Goal: Task Accomplishment & Management: Use online tool/utility

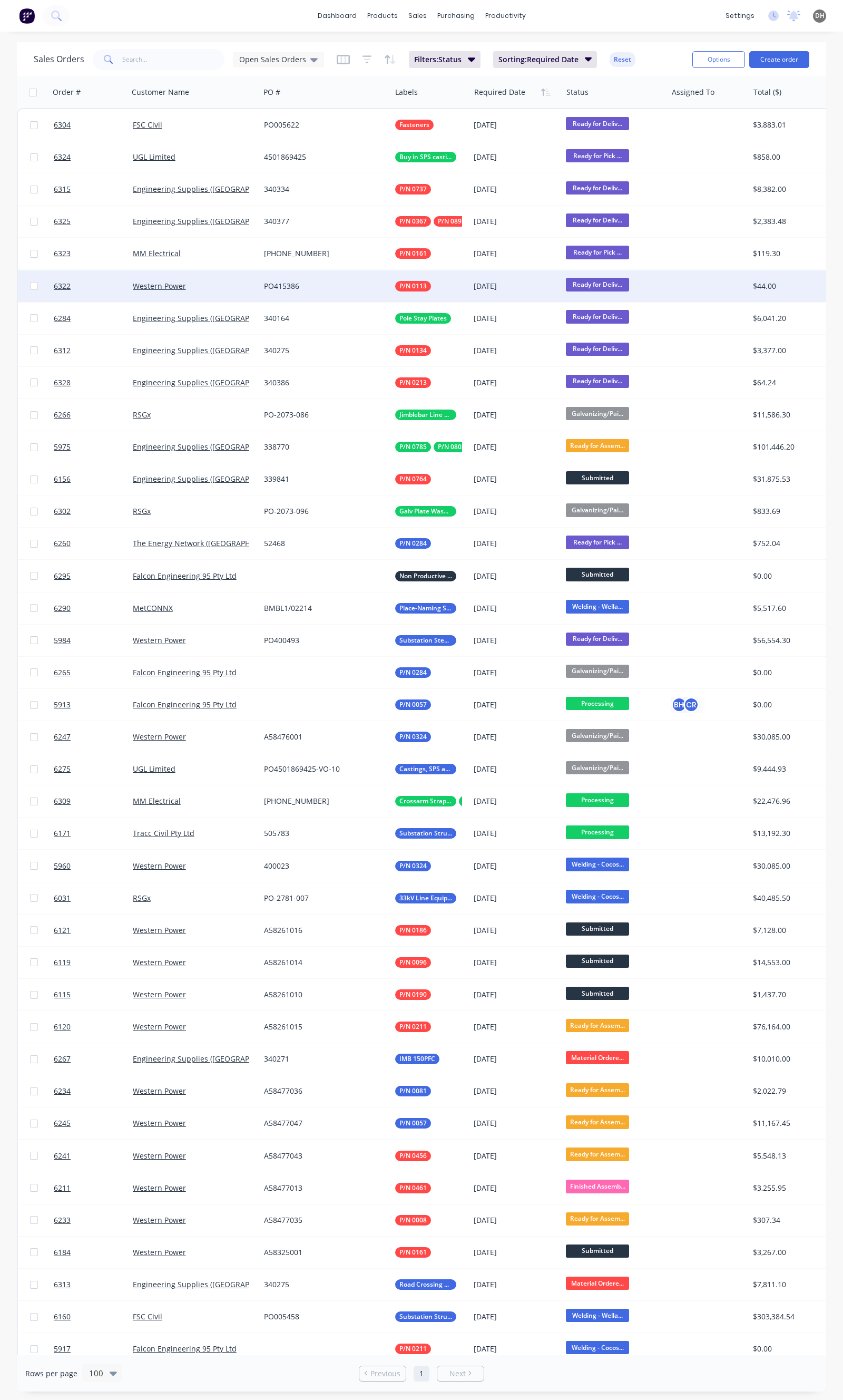
click at [456, 281] on div "P/N 0113" at bounding box center [429, 286] width 67 height 11
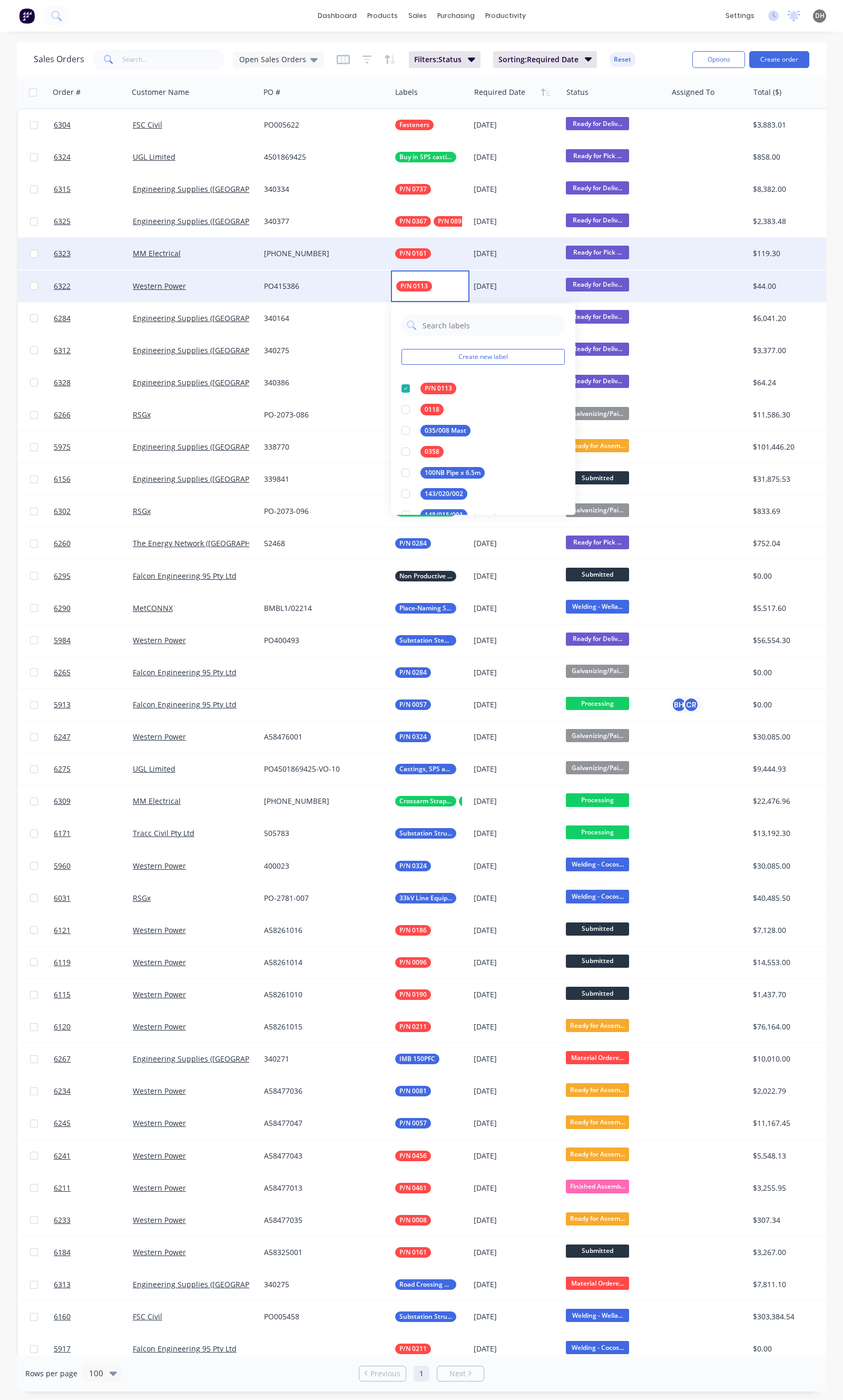
click at [228, 257] on div "MM Electrical" at bounding box center [191, 254] width 116 height 11
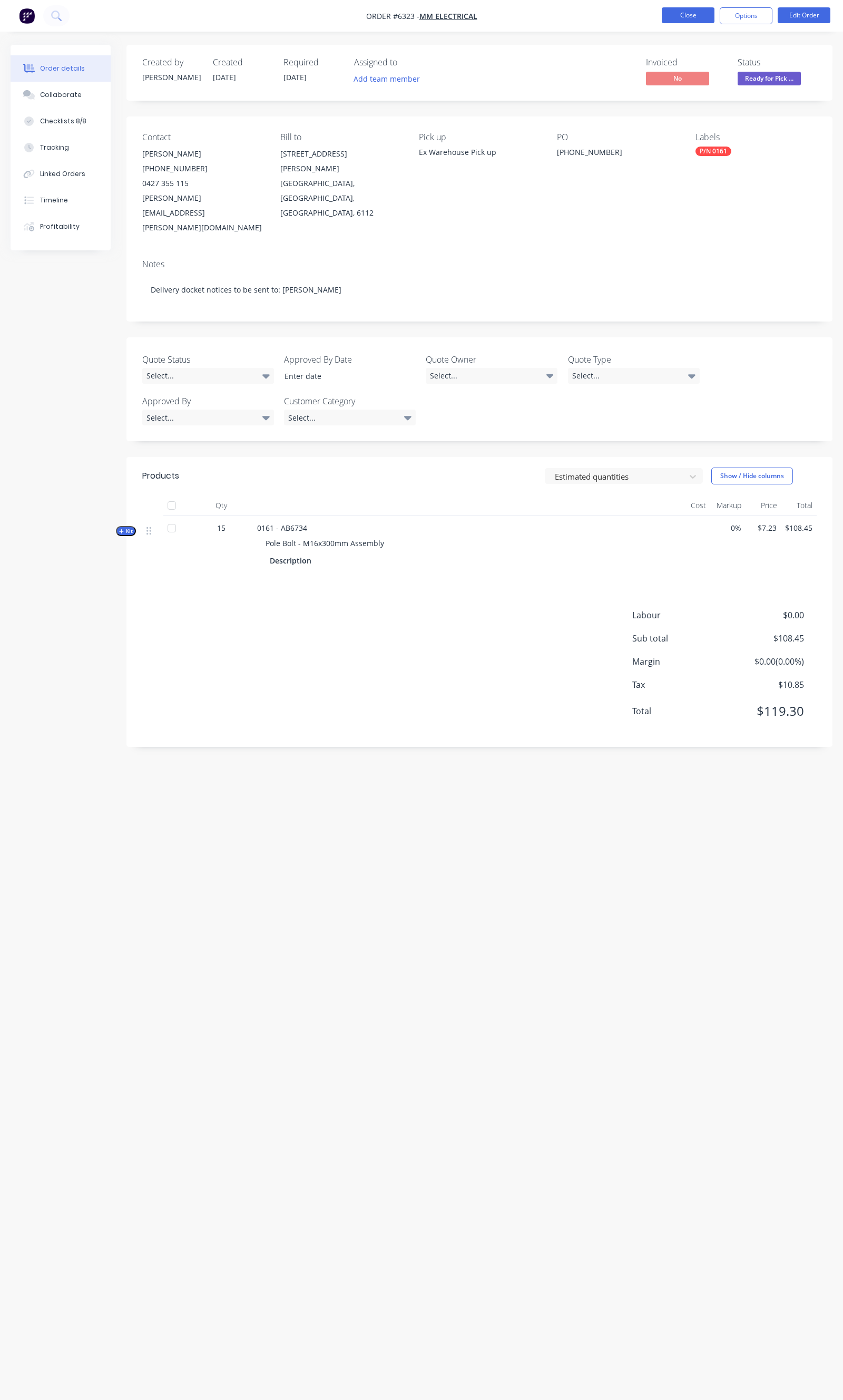
click at [681, 21] on button "Close" at bounding box center [688, 15] width 53 height 16
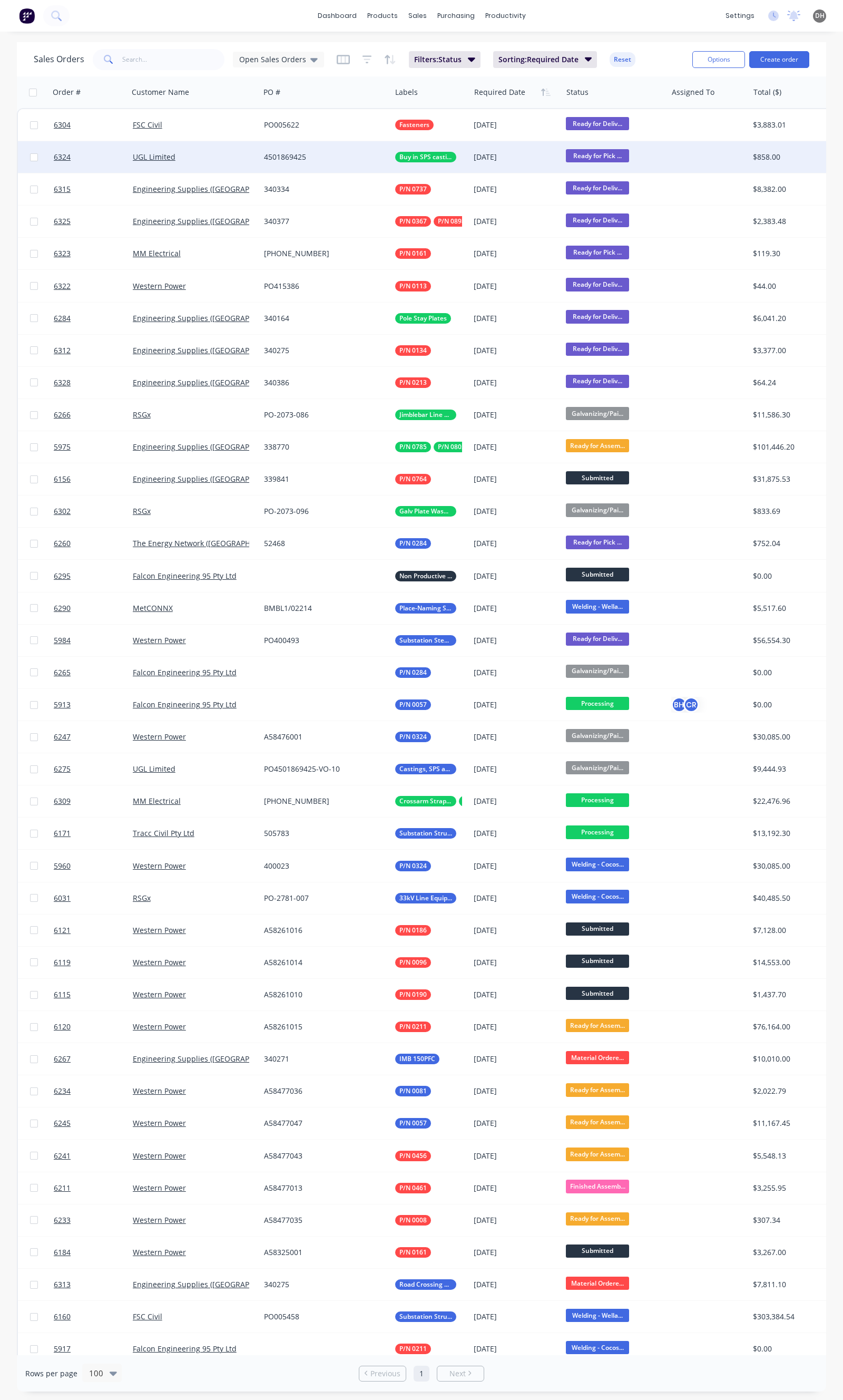
click at [238, 166] on div "UGL Limited" at bounding box center [194, 157] width 131 height 32
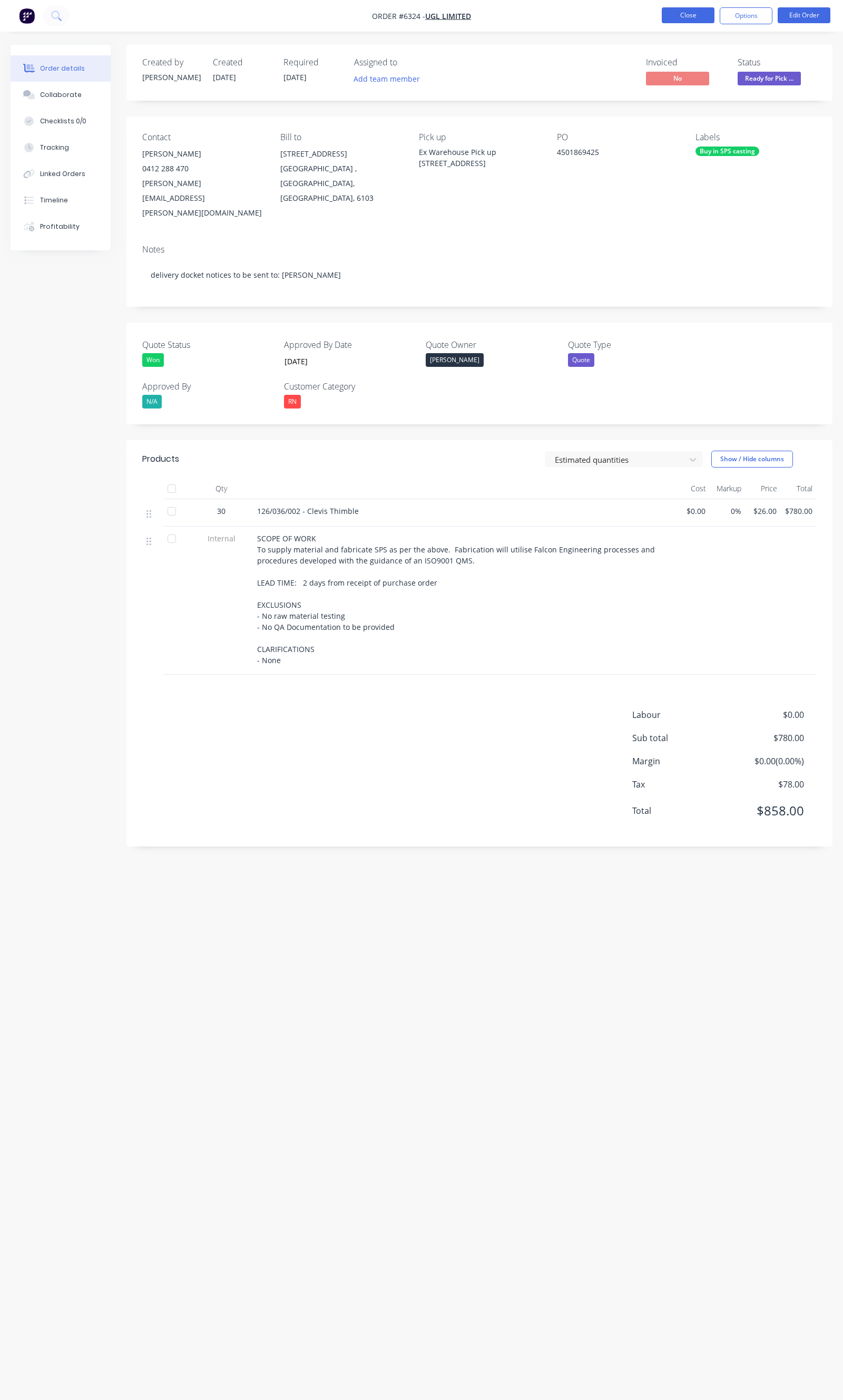
click at [680, 20] on button "Close" at bounding box center [688, 15] width 53 height 16
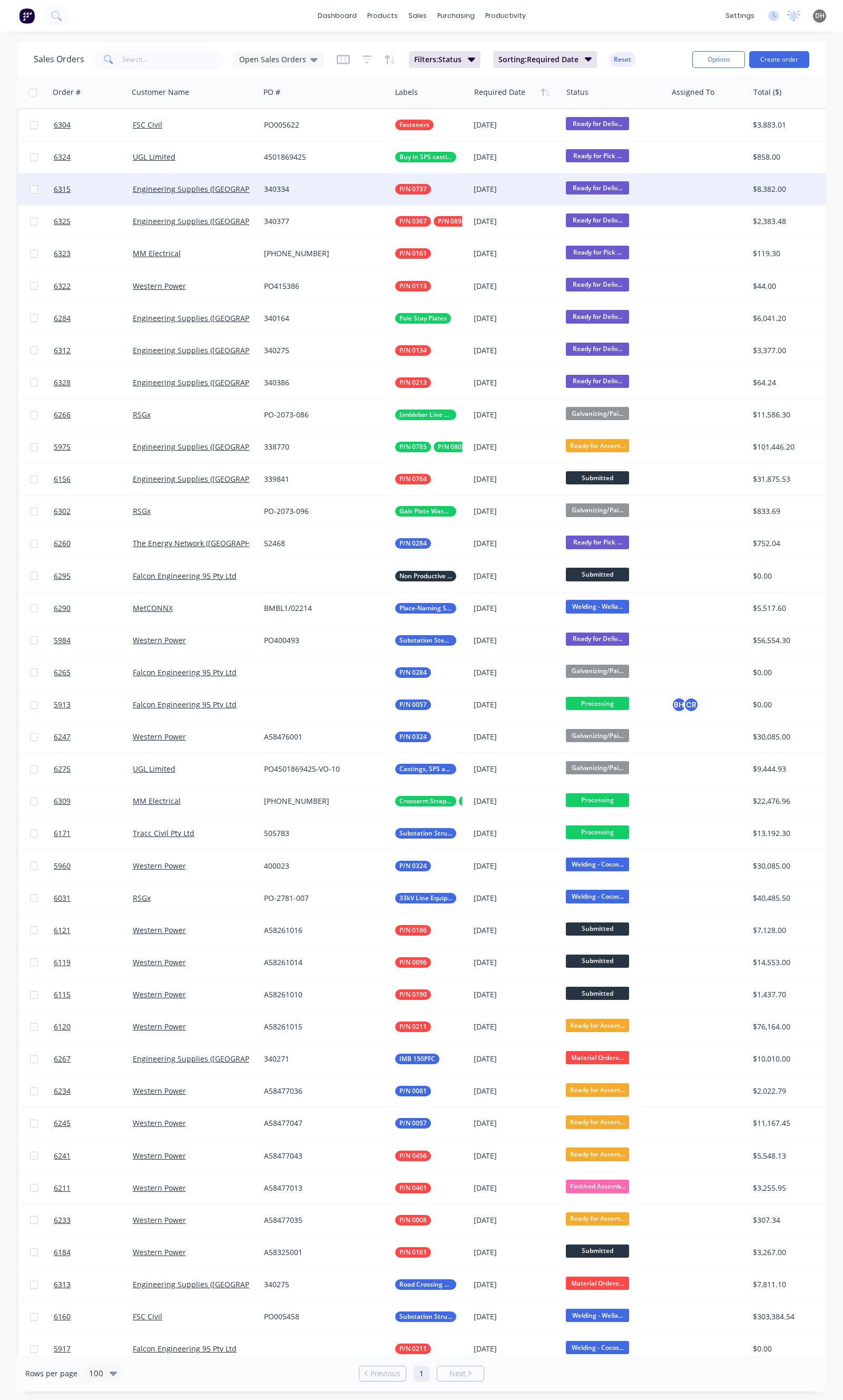
click at [240, 203] on div "Engineering Supplies ([GEOGRAPHIC_DATA]) Pty Ltd" at bounding box center [194, 189] width 131 height 32
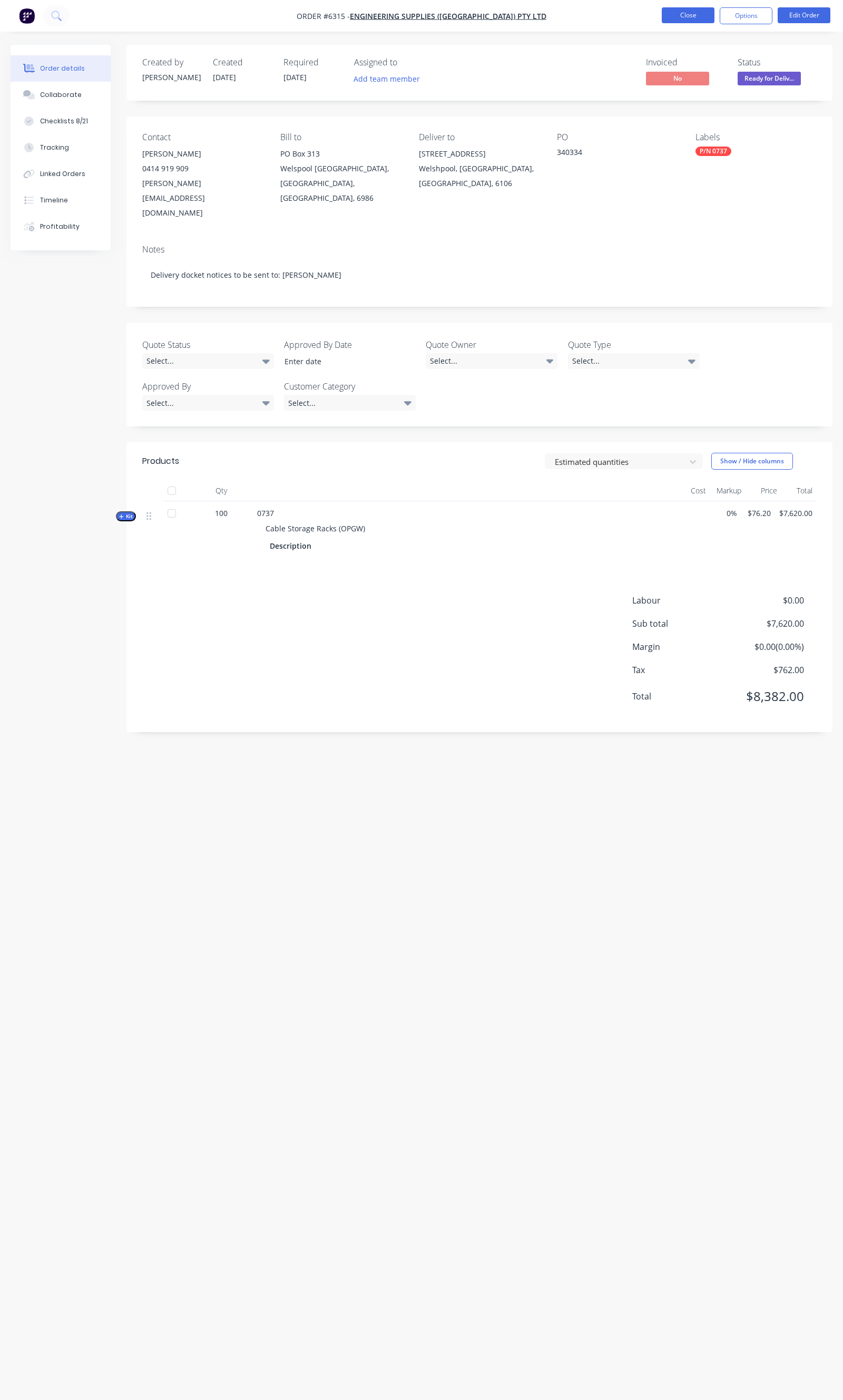
click at [670, 16] on button "Close" at bounding box center [688, 15] width 53 height 16
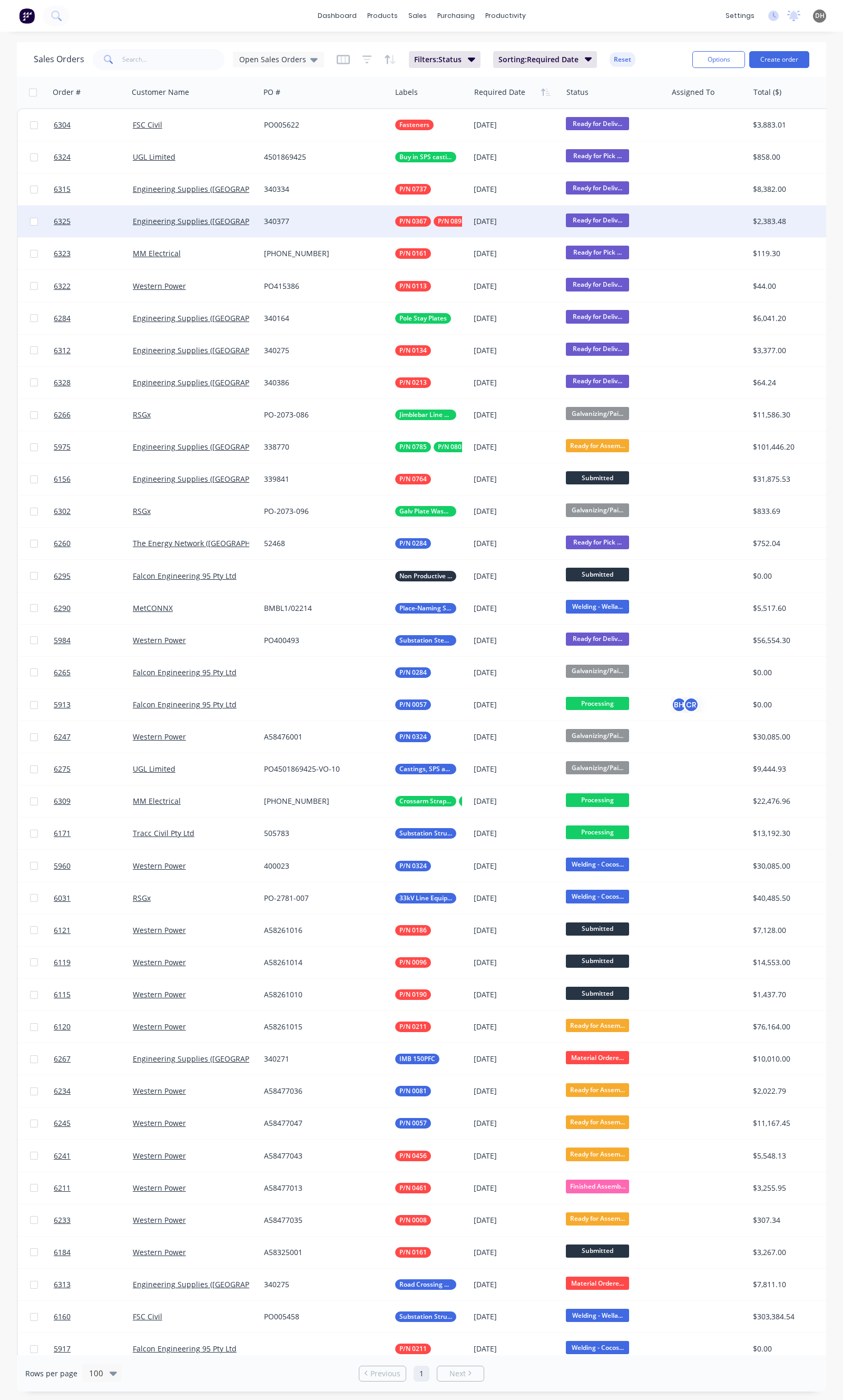
click at [260, 225] on div "340377" at bounding box center [325, 221] width 131 height 32
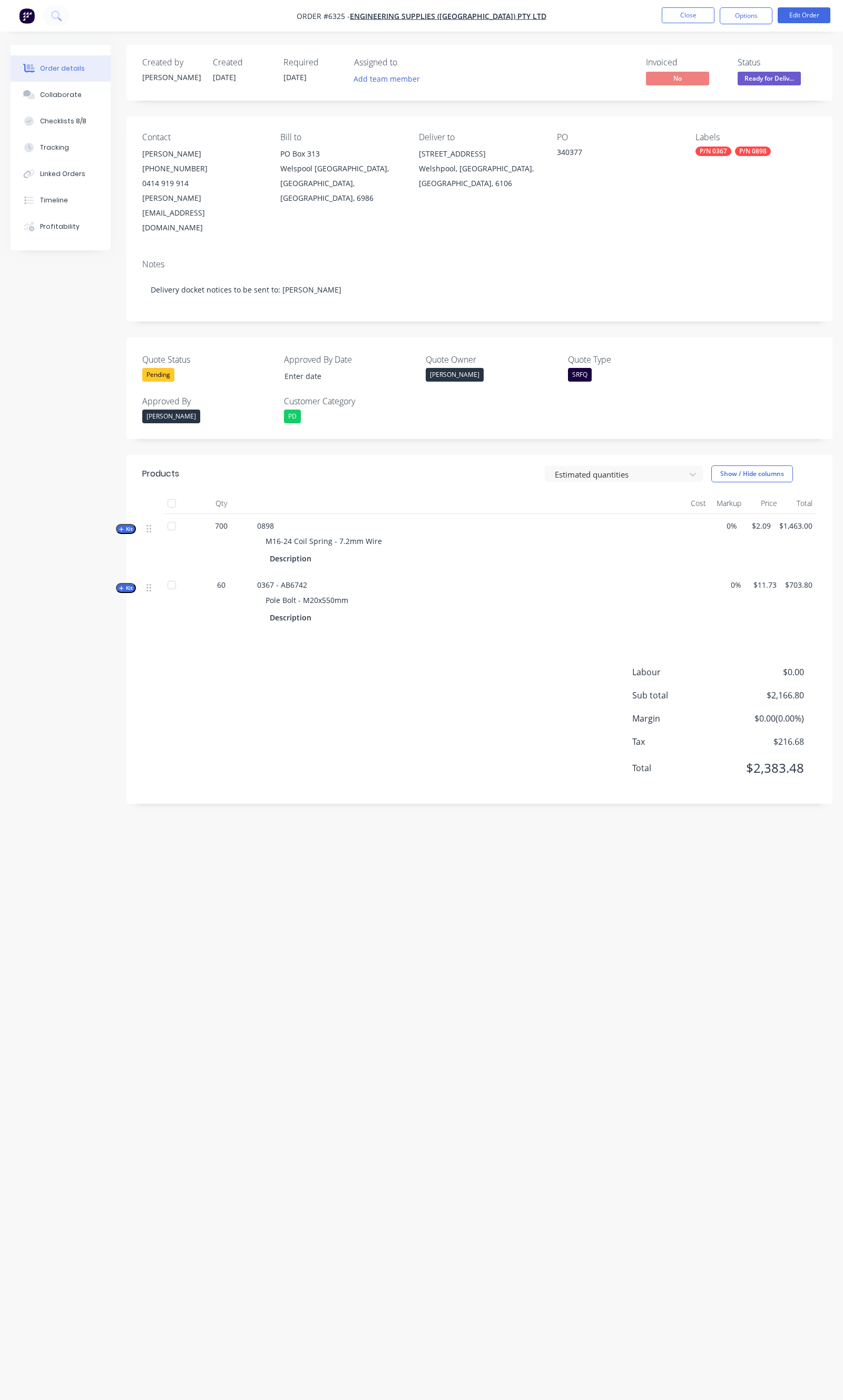
type input "24/09/2025"
click at [693, 21] on button "Close" at bounding box center [688, 15] width 53 height 16
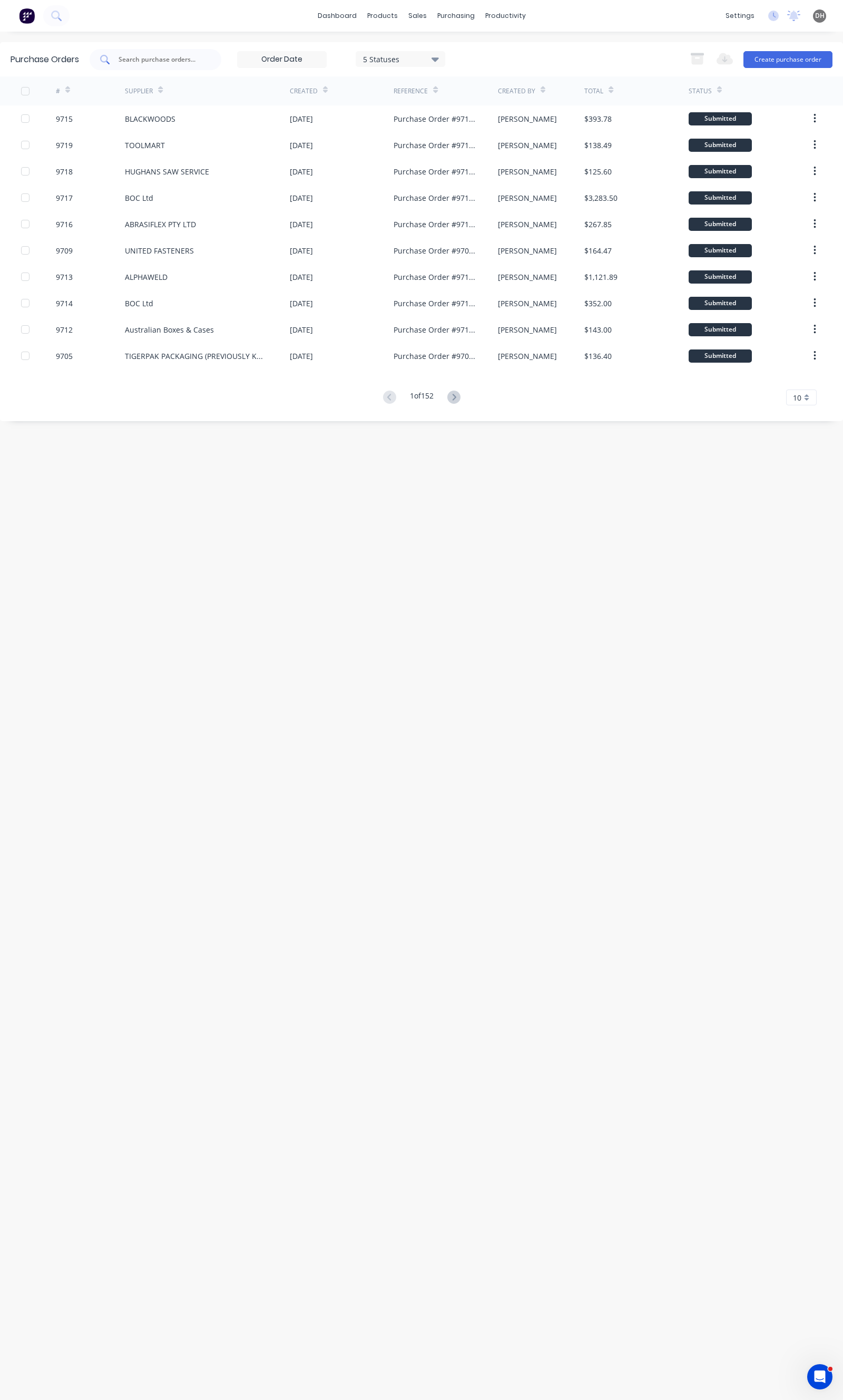
click at [139, 53] on div at bounding box center [156, 59] width 132 height 21
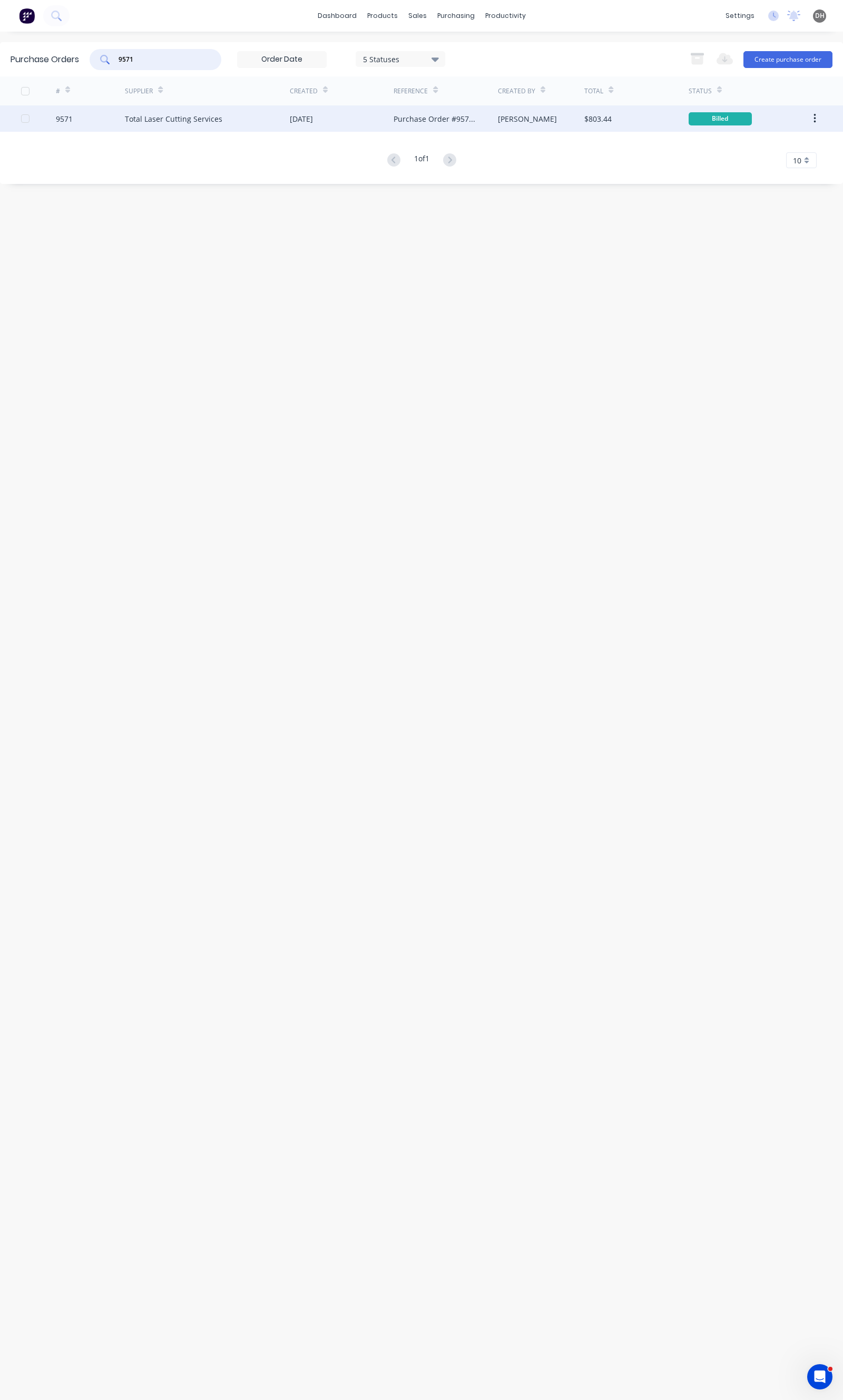
type input "9571"
click at [196, 122] on div "Total Laser Cutting Services" at bounding box center [174, 119] width 98 height 11
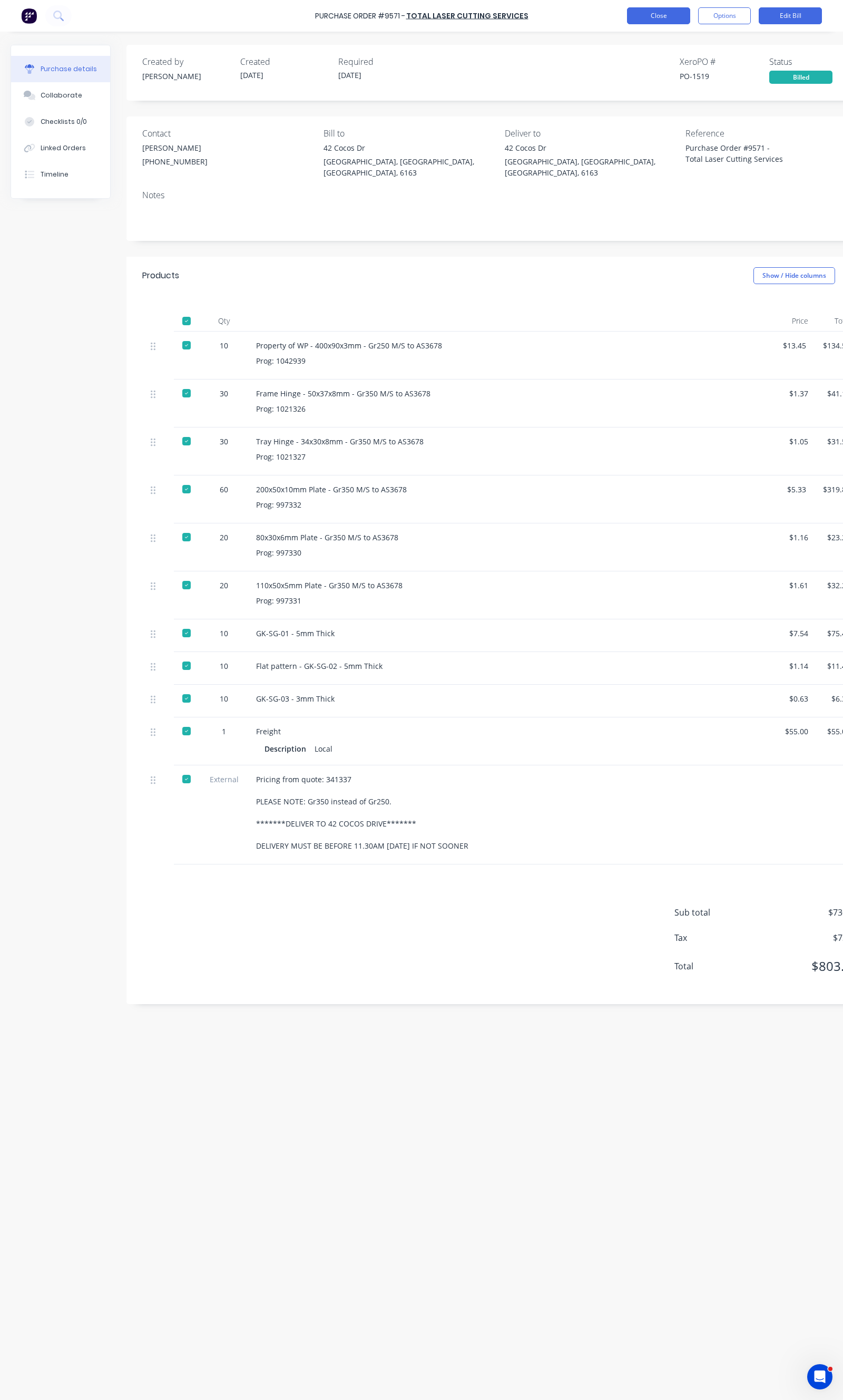
click at [647, 8] on button "Close" at bounding box center [659, 16] width 63 height 17
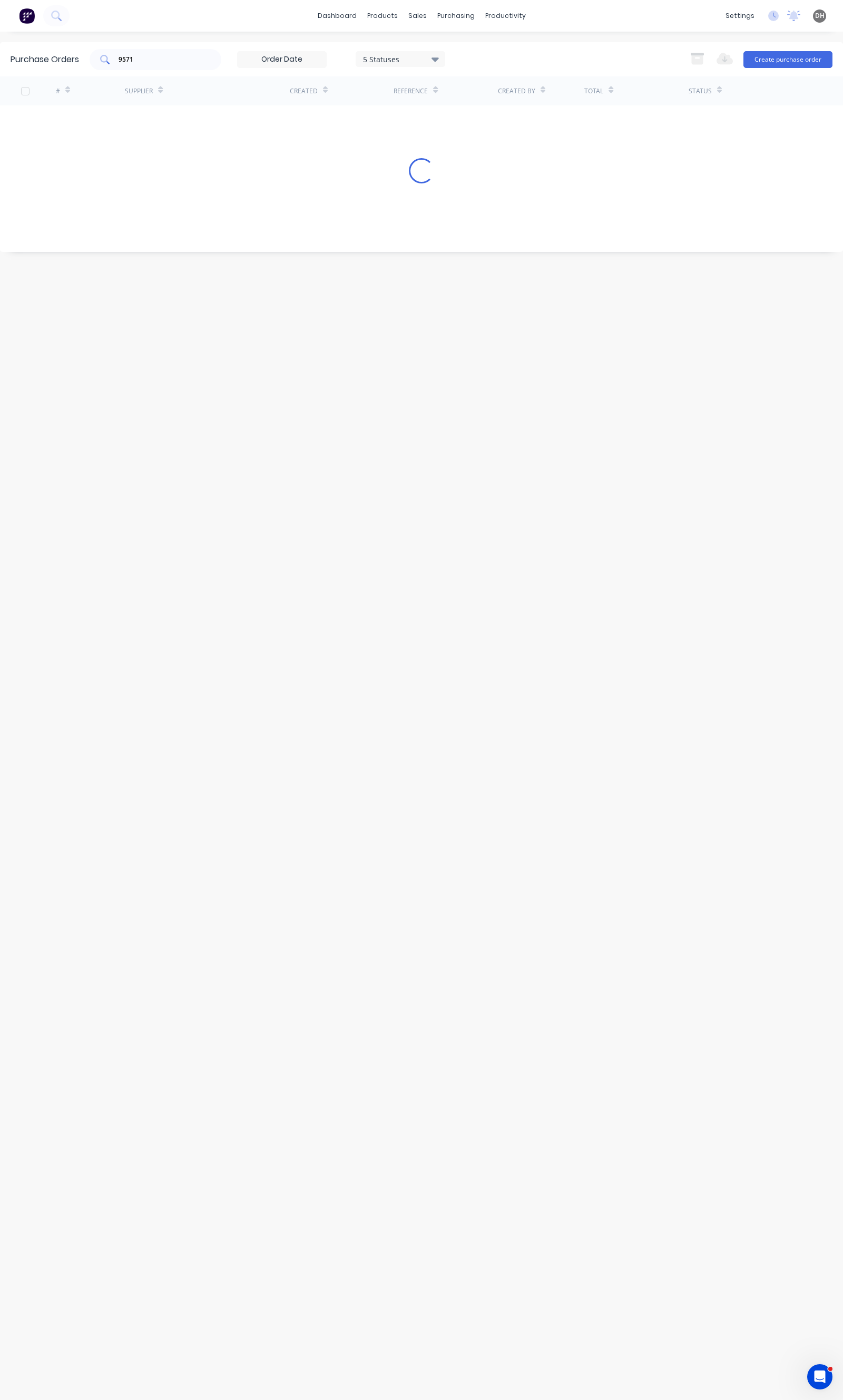
click at [173, 51] on div "9571" at bounding box center [156, 59] width 132 height 21
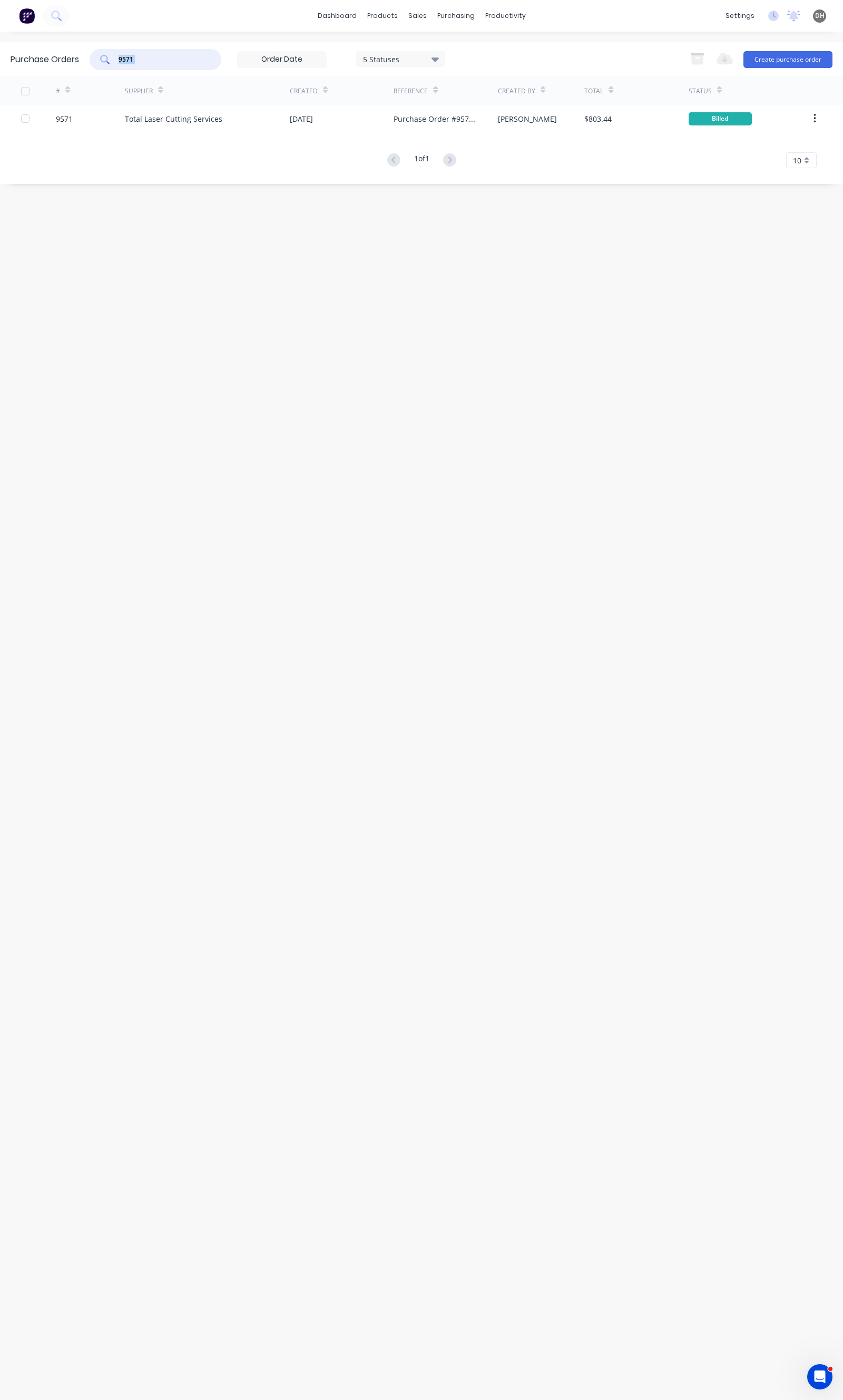
click at [173, 51] on div "9571" at bounding box center [156, 59] width 132 height 21
click at [170, 54] on input "9571" at bounding box center [161, 59] width 88 height 11
drag, startPoint x: 161, startPoint y: 55, endPoint x: 117, endPoint y: 55, distance: 44.0
click at [117, 55] on div "9571" at bounding box center [156, 59] width 132 height 21
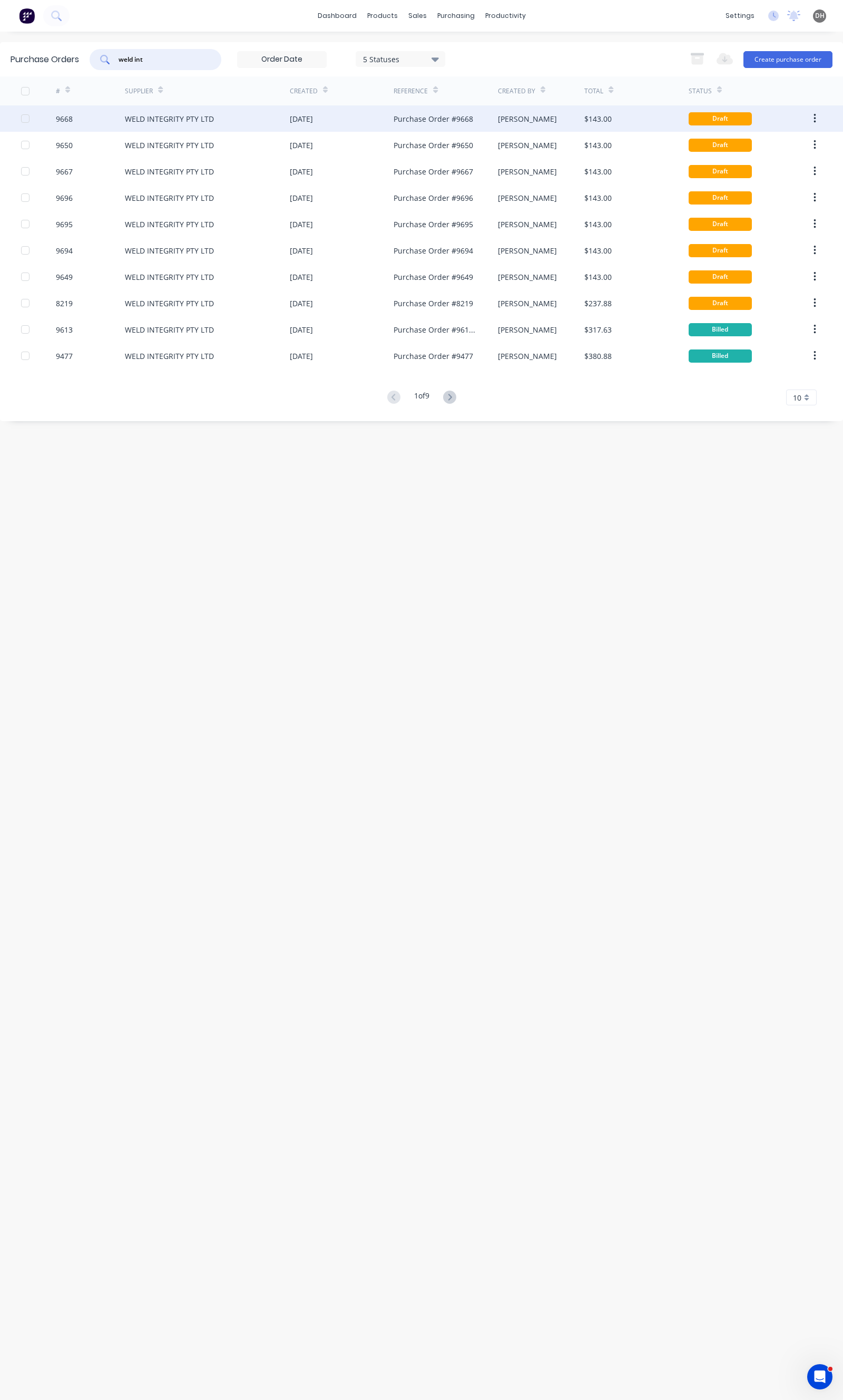
type input "weld int"
click at [361, 119] on div "11 Sep 2025" at bounding box center [341, 118] width 104 height 26
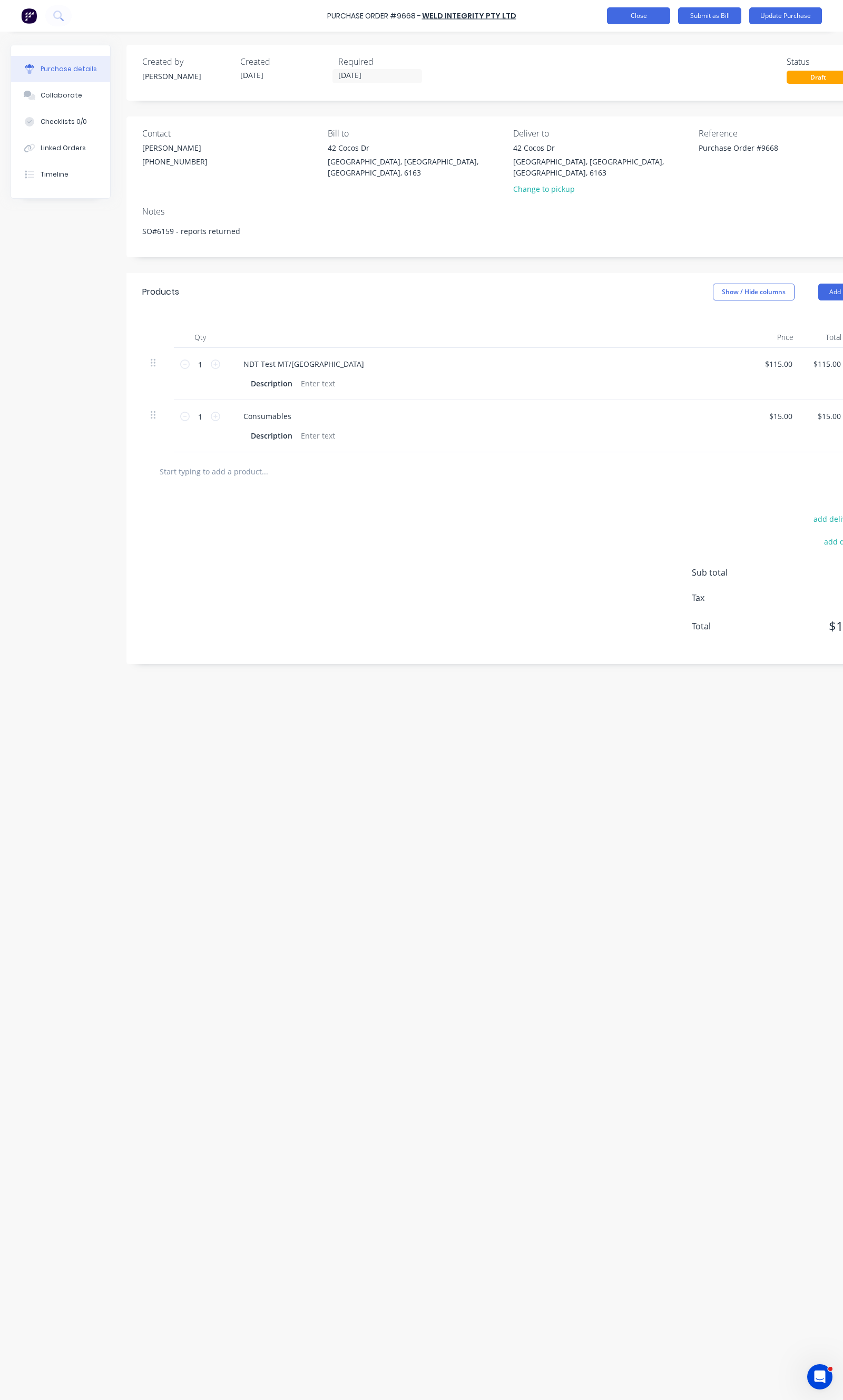
click at [626, 21] on button "Close" at bounding box center [639, 16] width 63 height 17
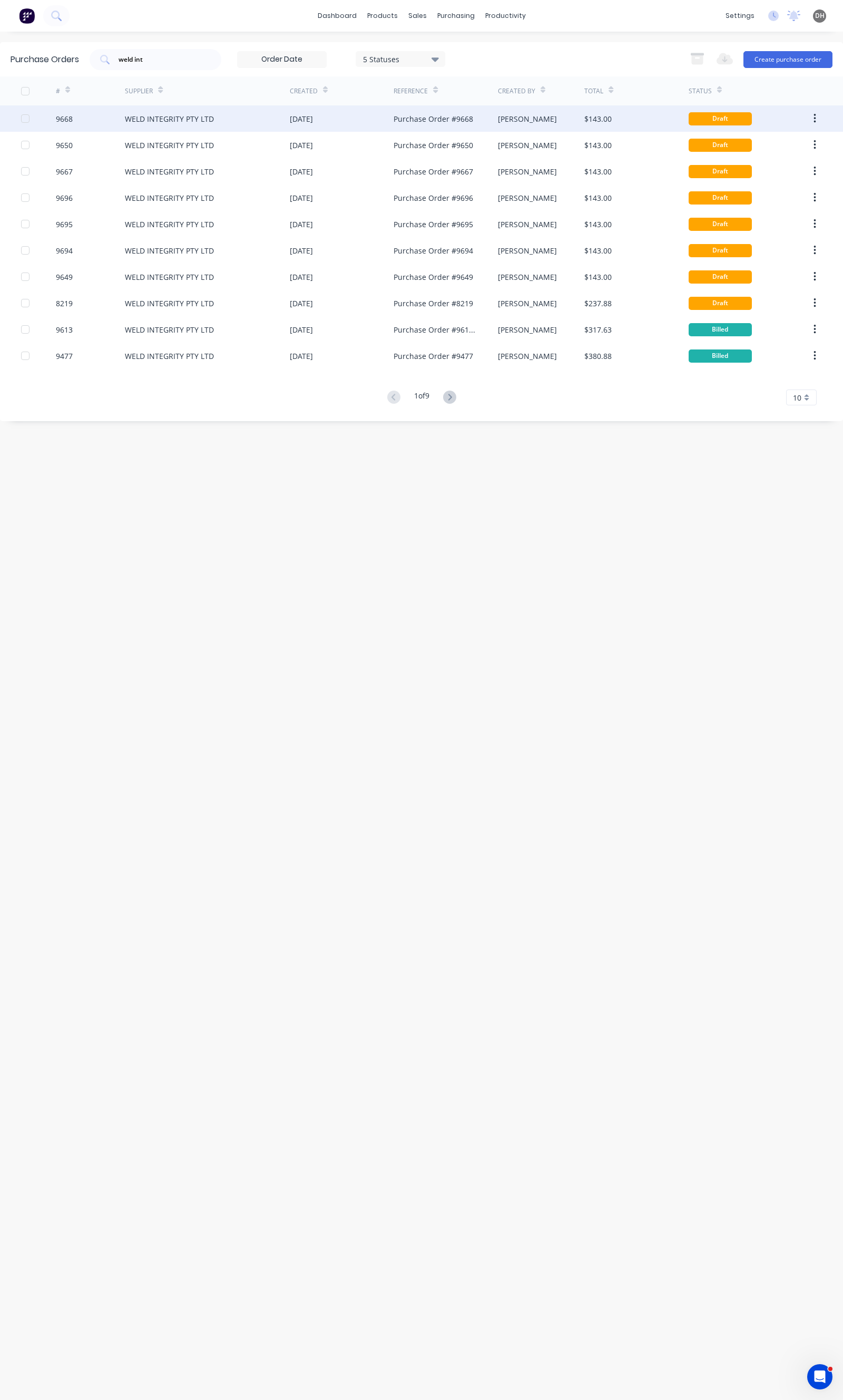
click at [820, 115] on button "button" at bounding box center [815, 119] width 25 height 19
click at [759, 169] on div "Duplicate" at bounding box center [777, 167] width 81 height 15
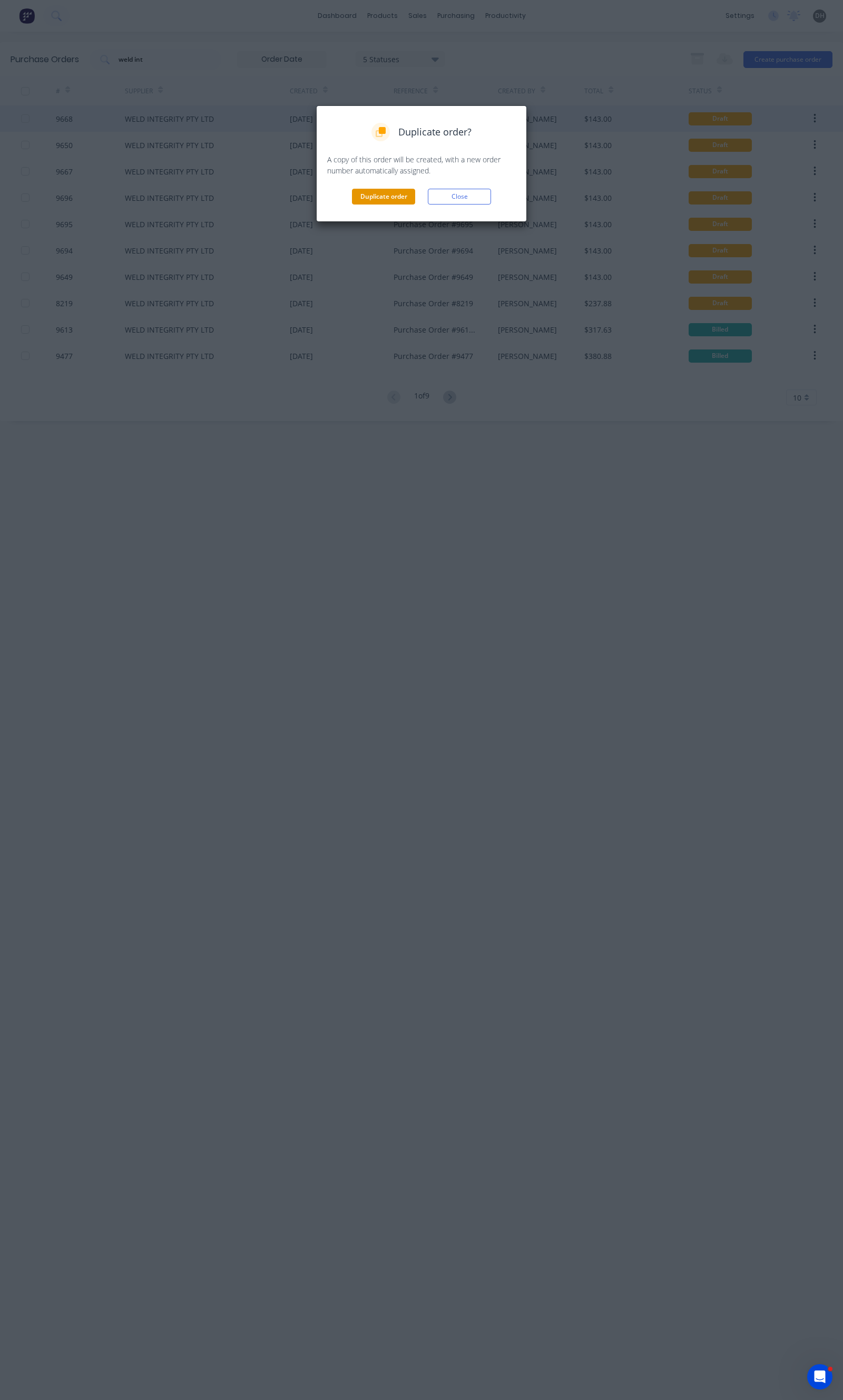
click at [364, 198] on button "Duplicate order" at bounding box center [384, 196] width 63 height 16
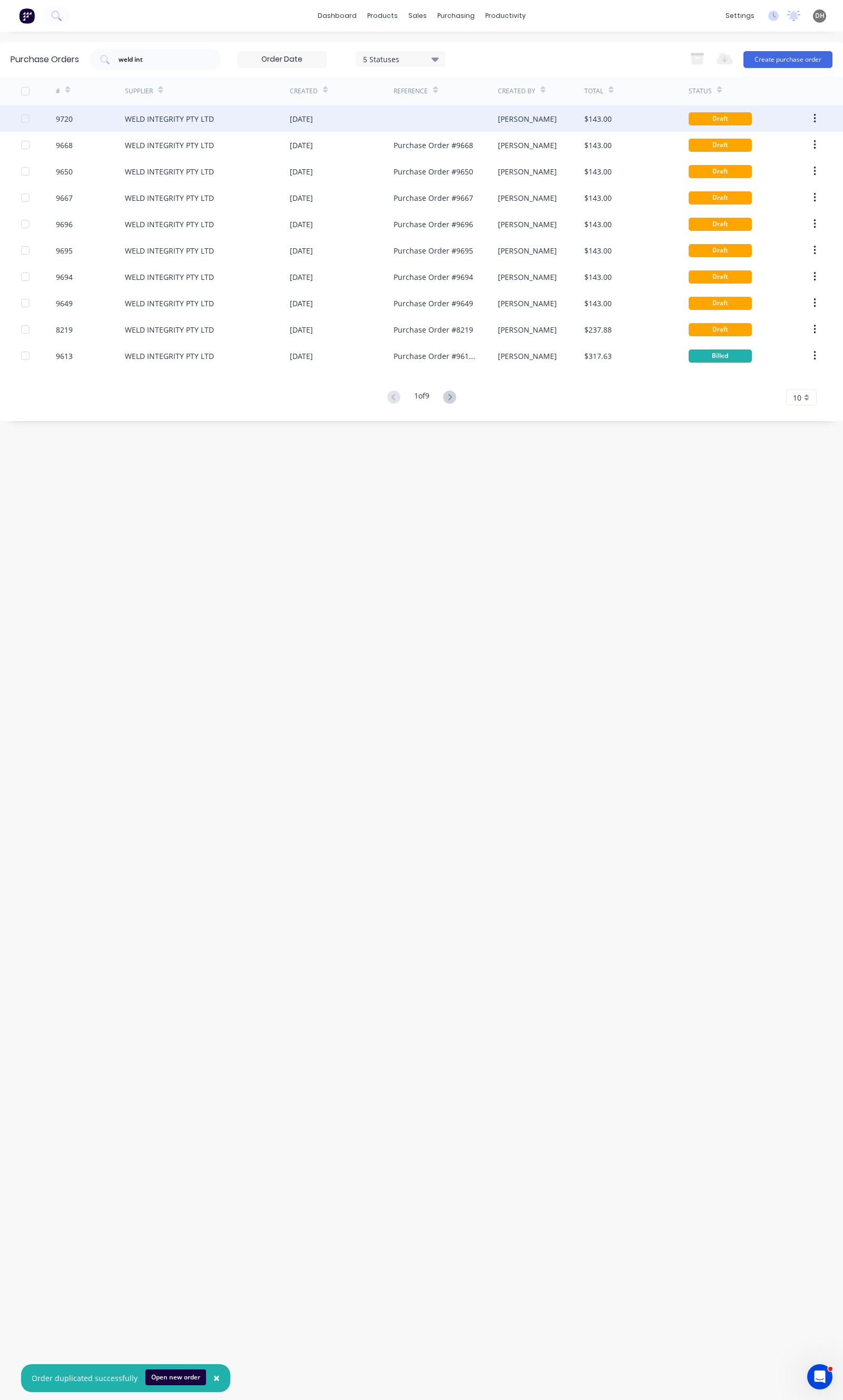
click at [229, 116] on div "WELD INTEGRITY PTY LTD" at bounding box center [207, 118] width 165 height 26
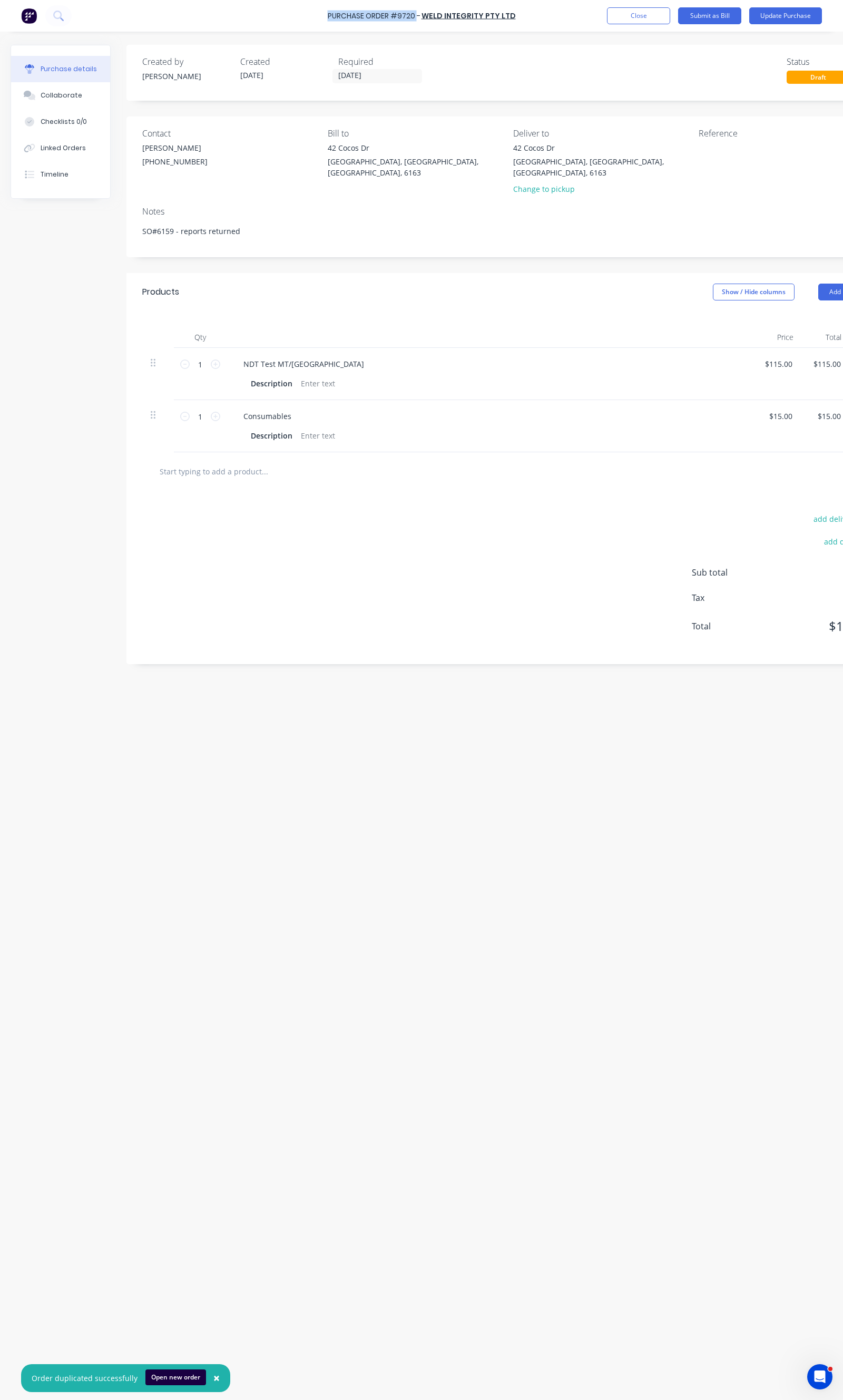
drag, startPoint x: 420, startPoint y: 17, endPoint x: 327, endPoint y: 17, distance: 93.0
click at [327, 17] on div "Purchase Order #9720 - WELD INTEGRITY PTY LTD Add product Close Submit as Bill …" at bounding box center [421, 16] width 843 height 32
copy div "Purchase Order #9720"
click at [708, 146] on textarea at bounding box center [765, 154] width 132 height 23
paste textarea "Purchase Order #9720"
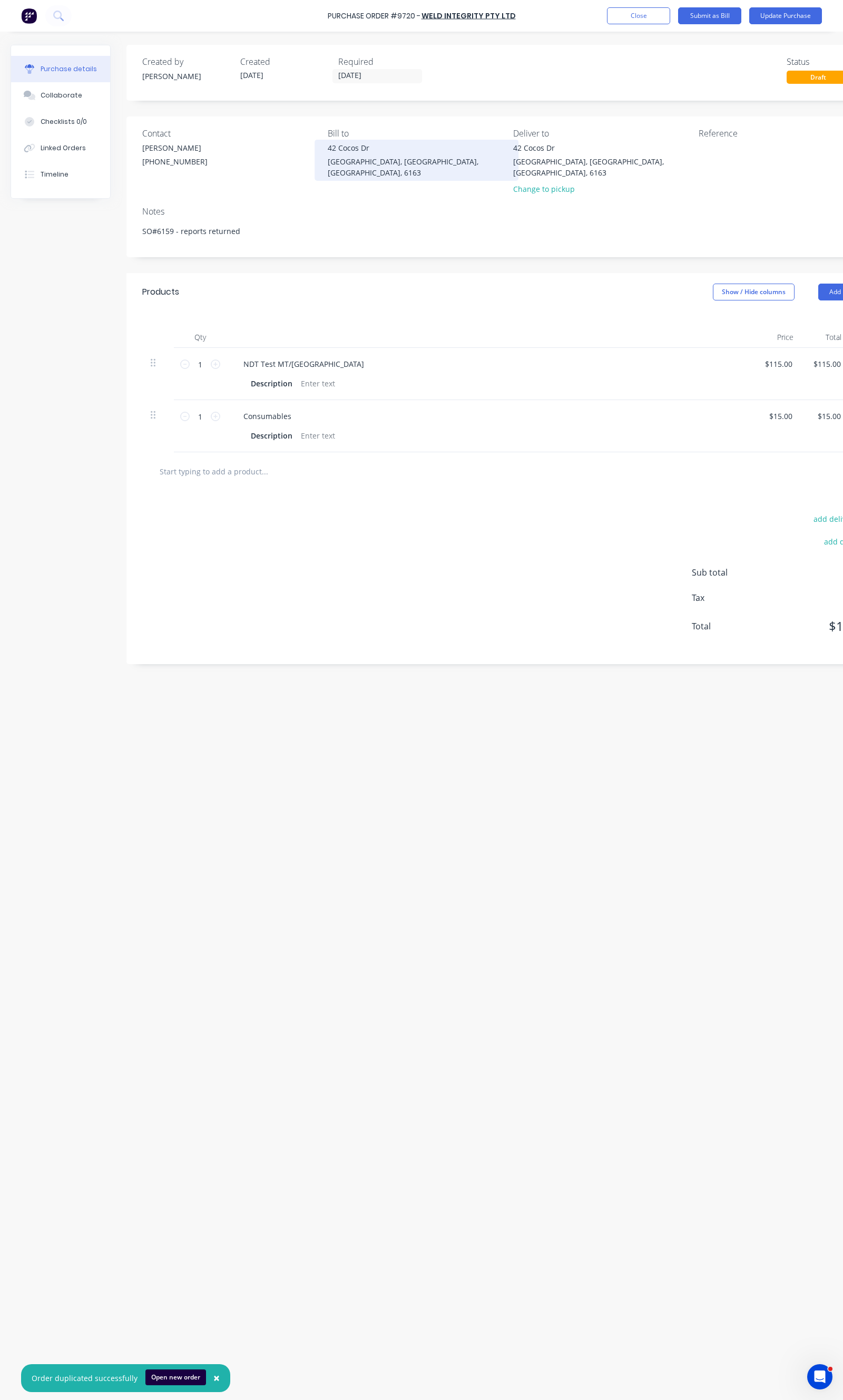
type textarea "x"
type textarea "Purchase Order #9720"
type textarea "x"
type textarea "Purchase Order #9720"
click at [378, 74] on input "26/09/25" at bounding box center [377, 76] width 89 height 13
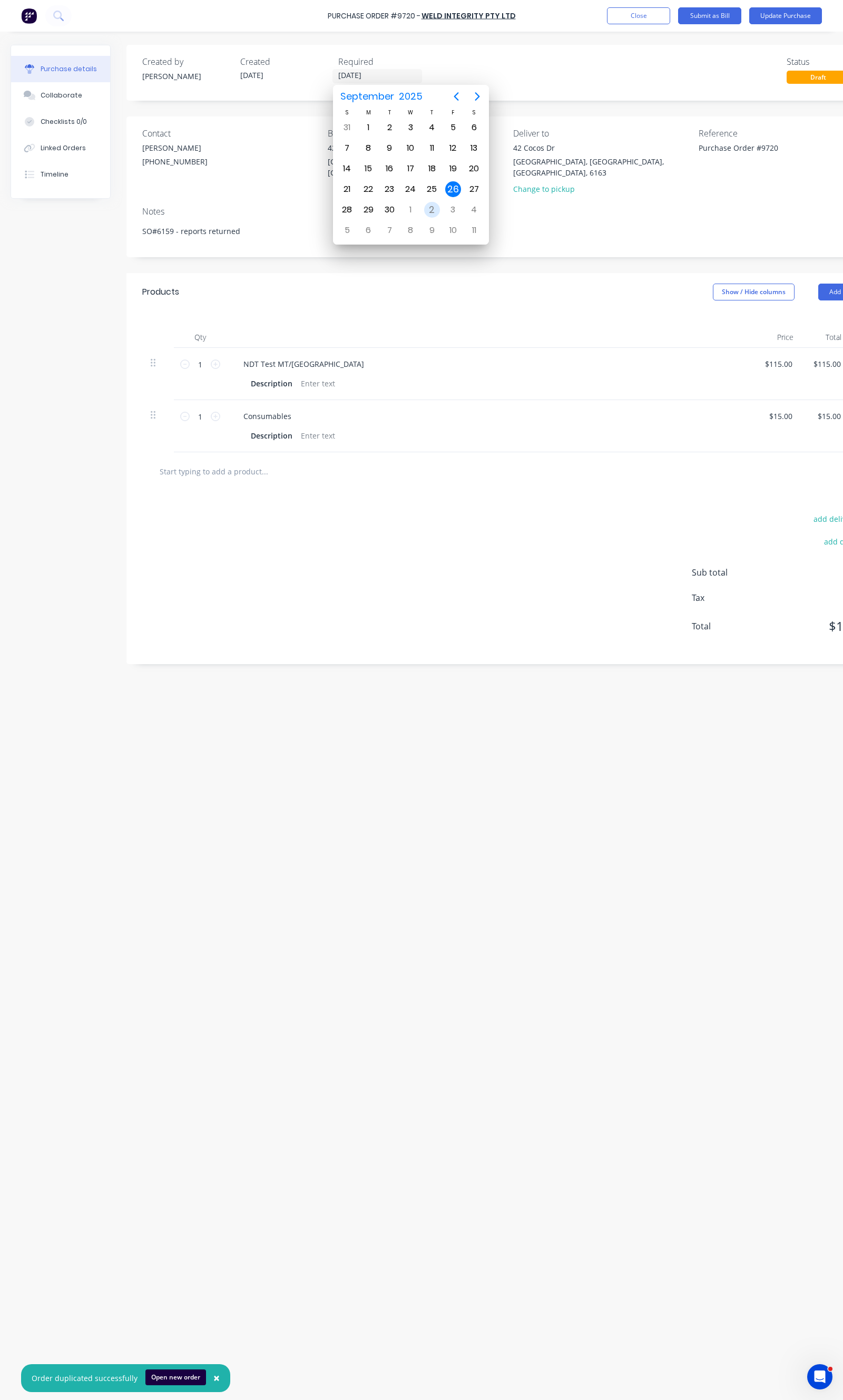
click at [425, 206] on div "2" at bounding box center [432, 210] width 16 height 16
type textarea "x"
type input "02/10/25"
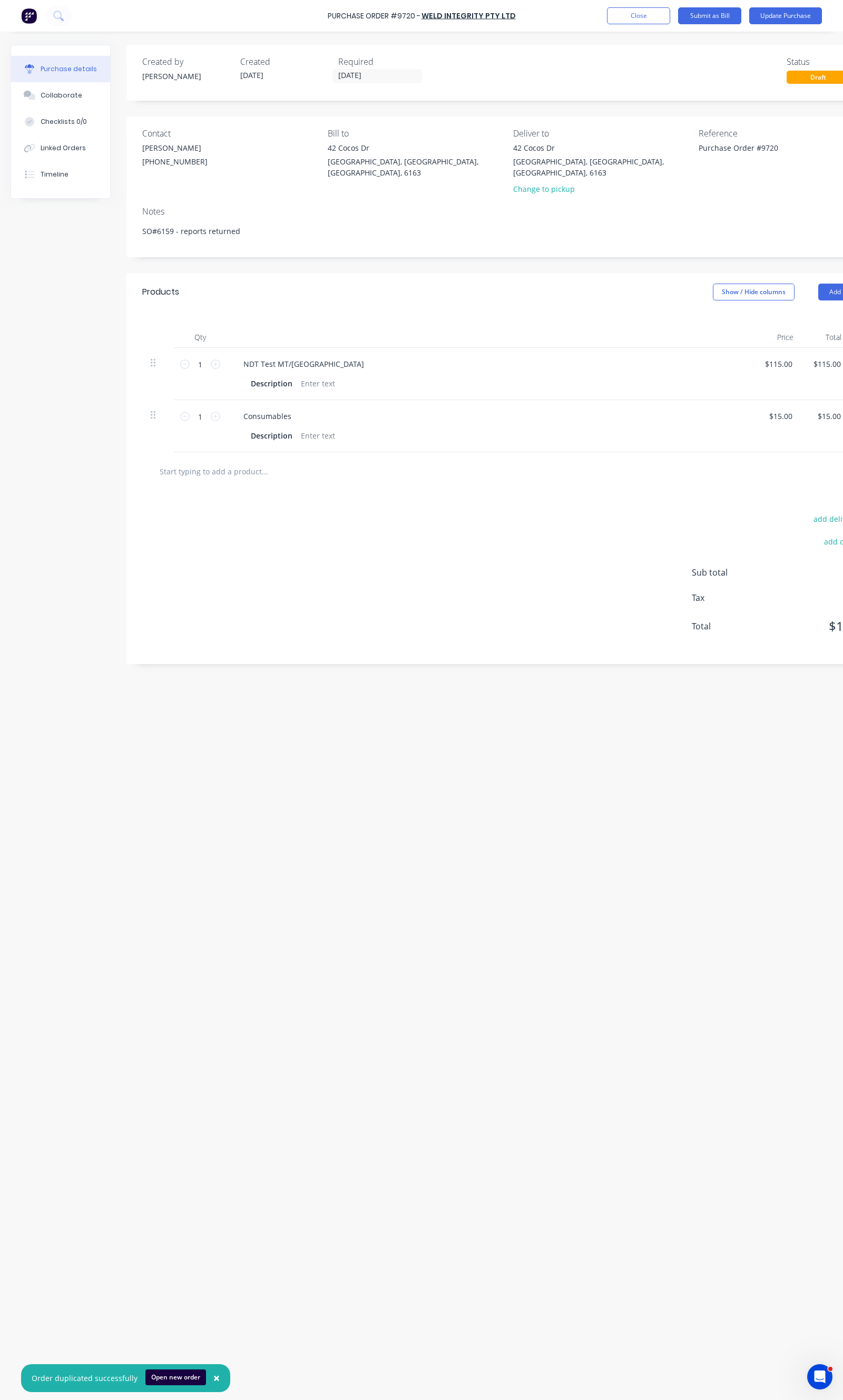
click at [457, 205] on div "Notes" at bounding box center [509, 211] width 734 height 13
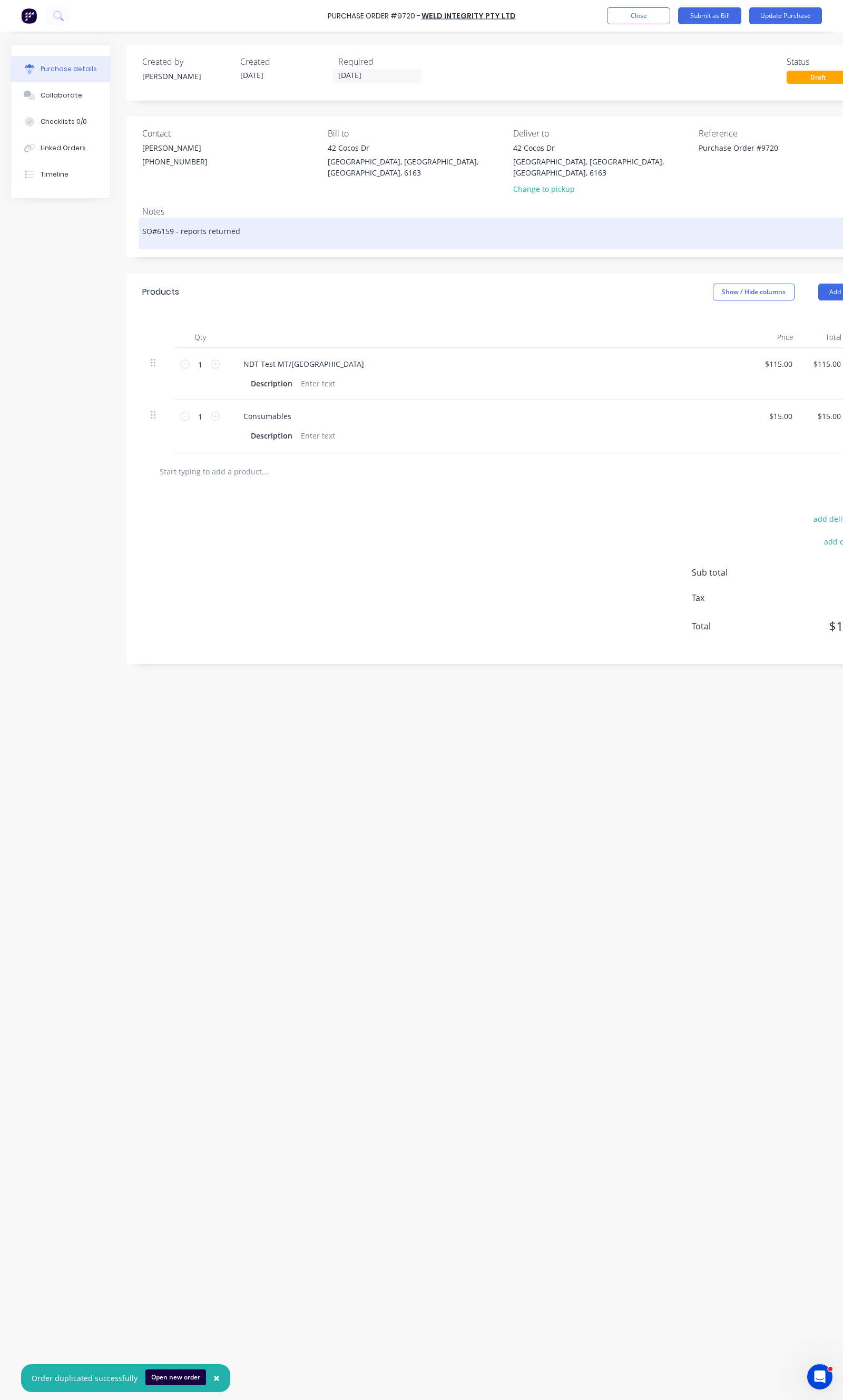
drag, startPoint x: 286, startPoint y: 216, endPoint x: 176, endPoint y: 219, distance: 110.0
click at [176, 220] on textarea "SO#6159 - reports returned" at bounding box center [509, 232] width 734 height 23
type textarea "x"
type textarea "SO#6159"
type textarea "x"
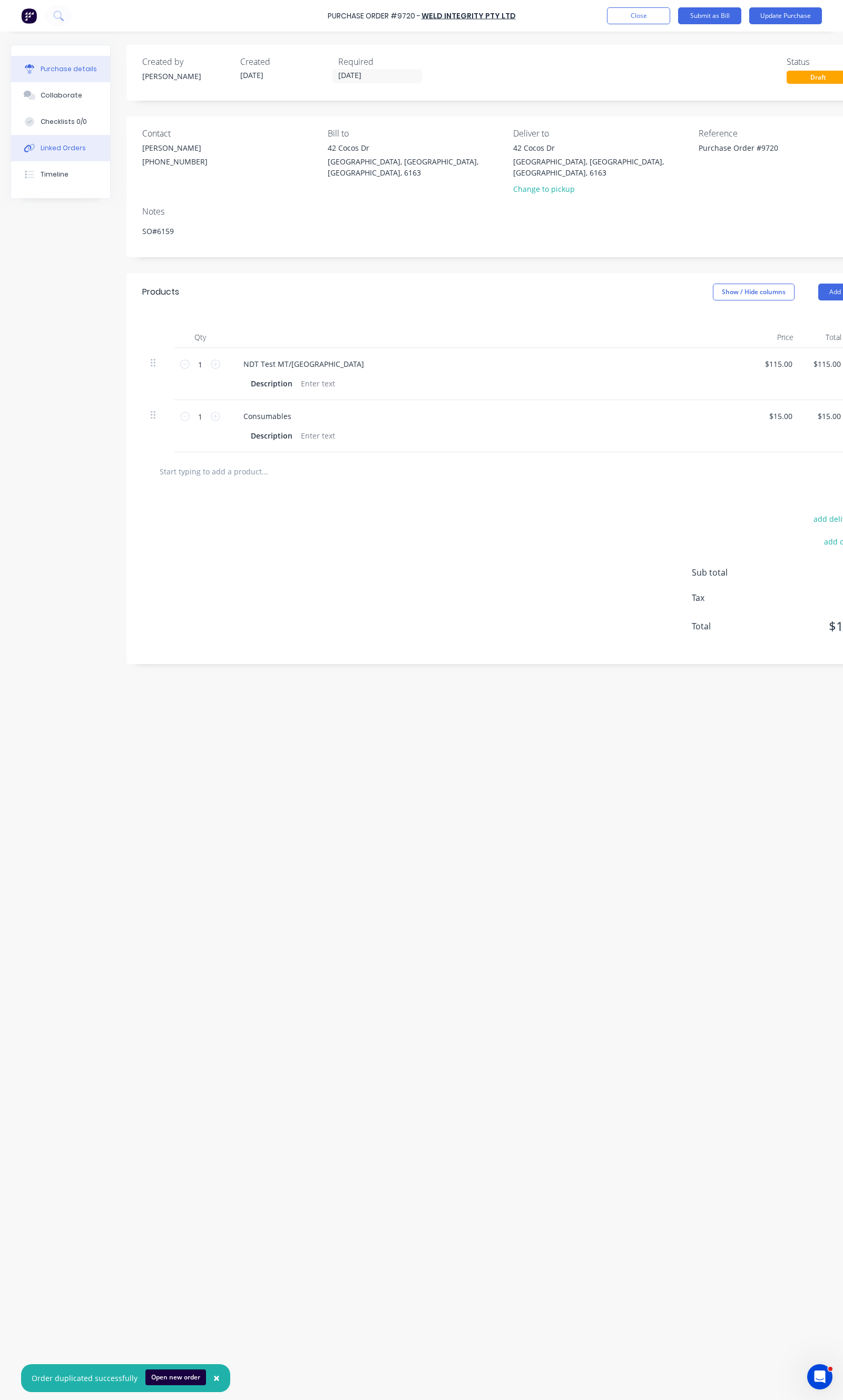
type textarea "SO#6159"
type textarea "x"
type textarea "SO#6159"
click at [55, 146] on div "Linked Orders" at bounding box center [63, 148] width 45 height 9
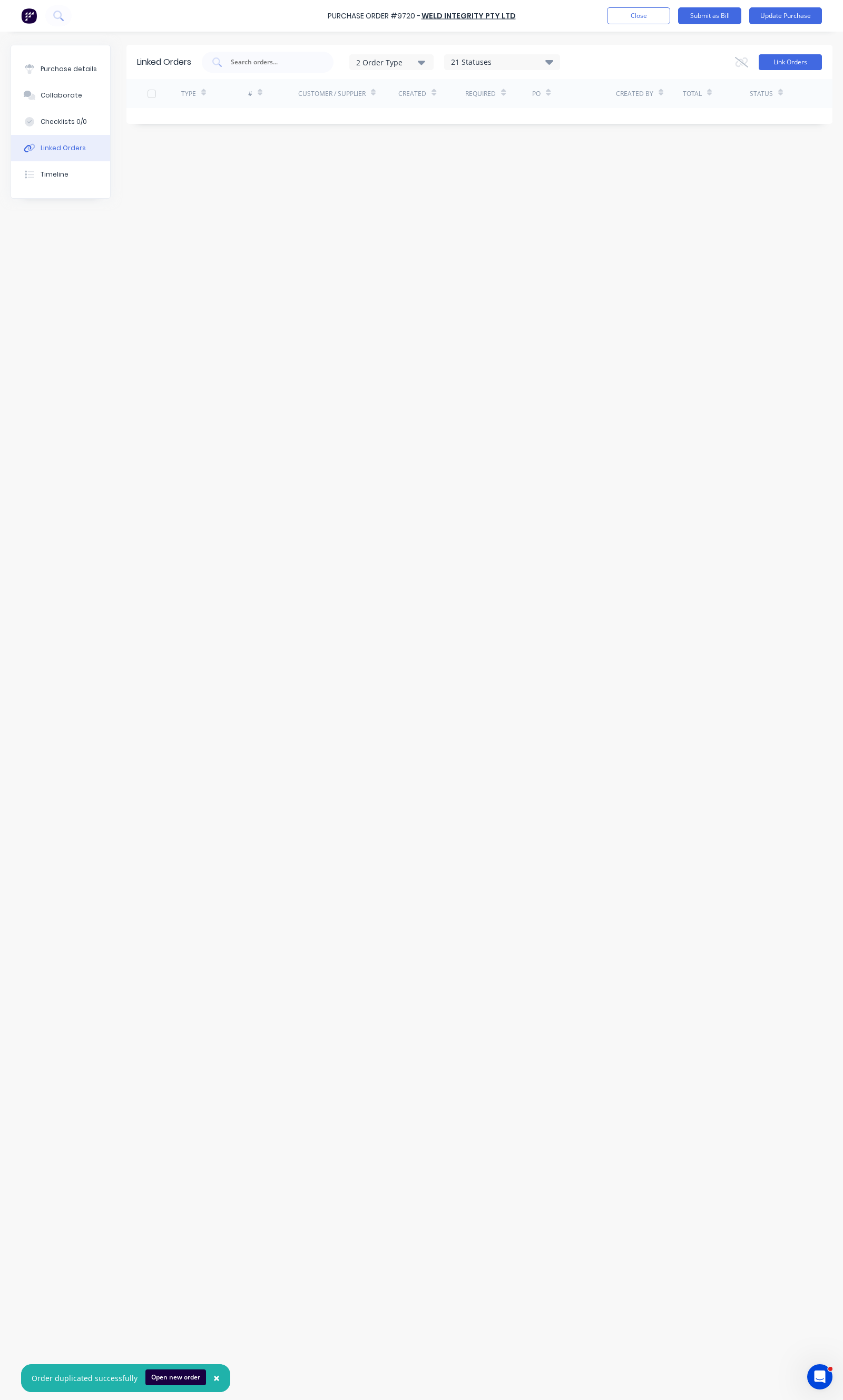
click at [776, 56] on button "Link Orders" at bounding box center [791, 62] width 63 height 16
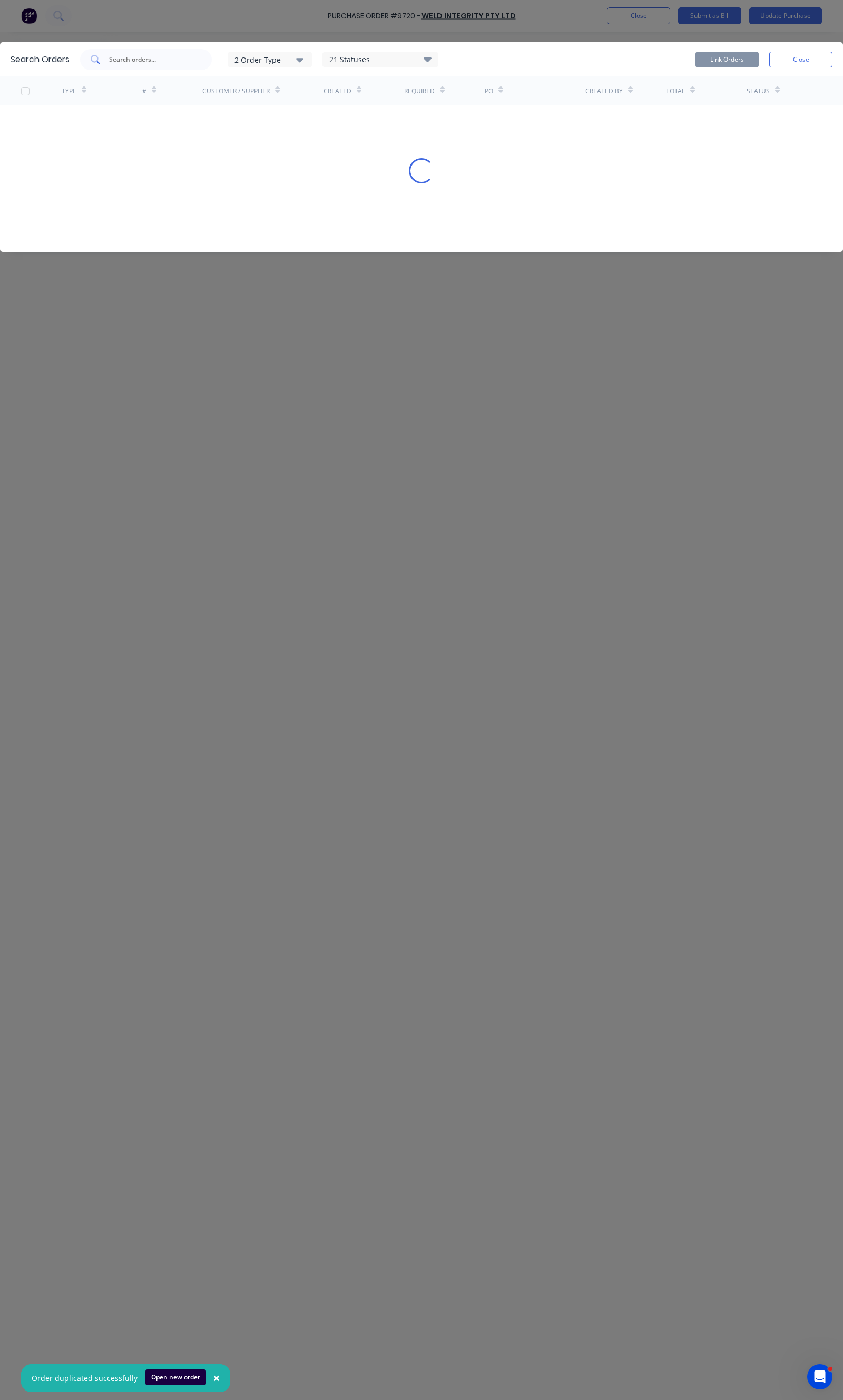
click at [135, 65] on div at bounding box center [146, 59] width 132 height 21
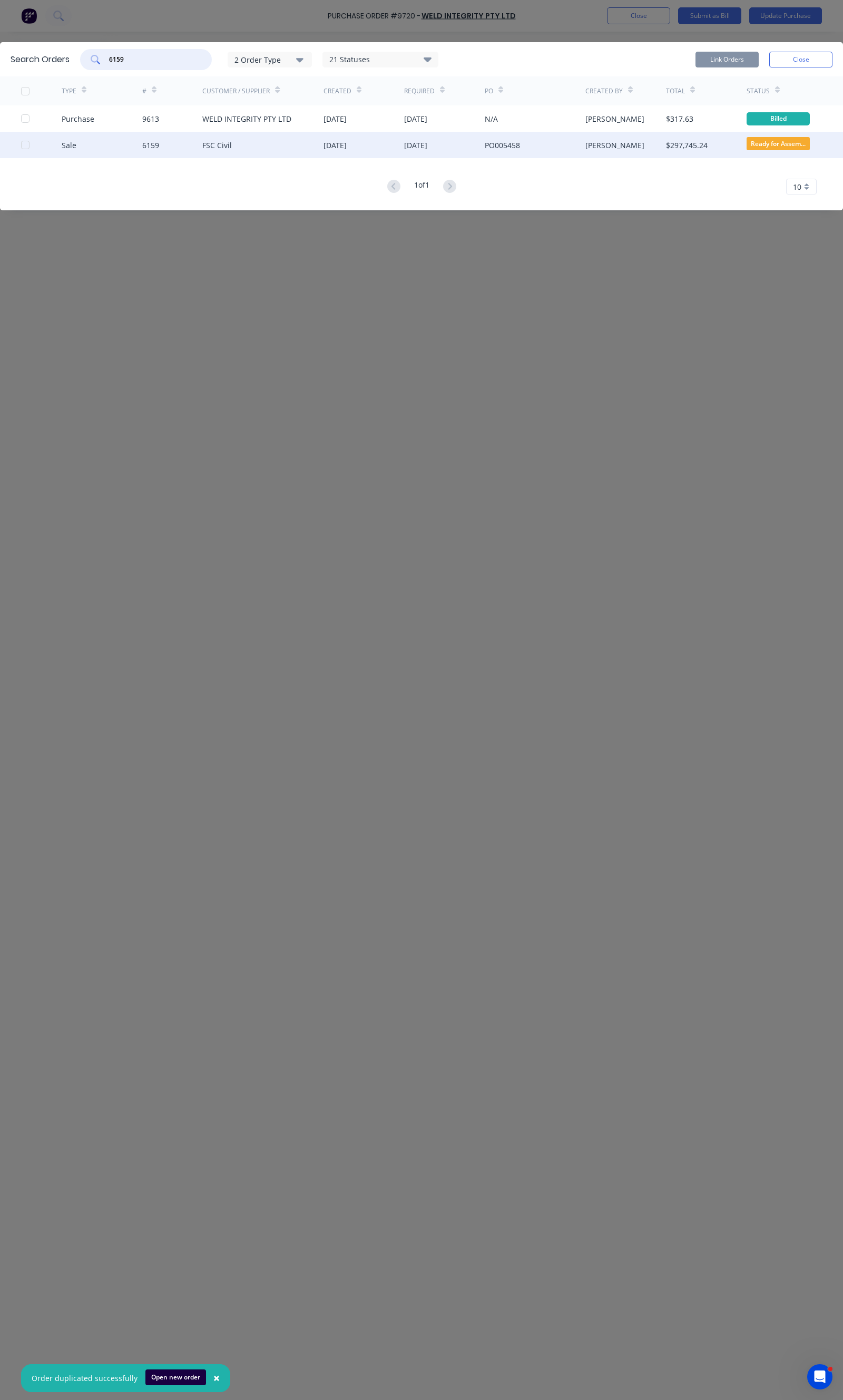
click at [22, 146] on div at bounding box center [25, 145] width 21 height 21
type input "6159"
click at [724, 55] on button "Link Orders" at bounding box center [727, 59] width 63 height 16
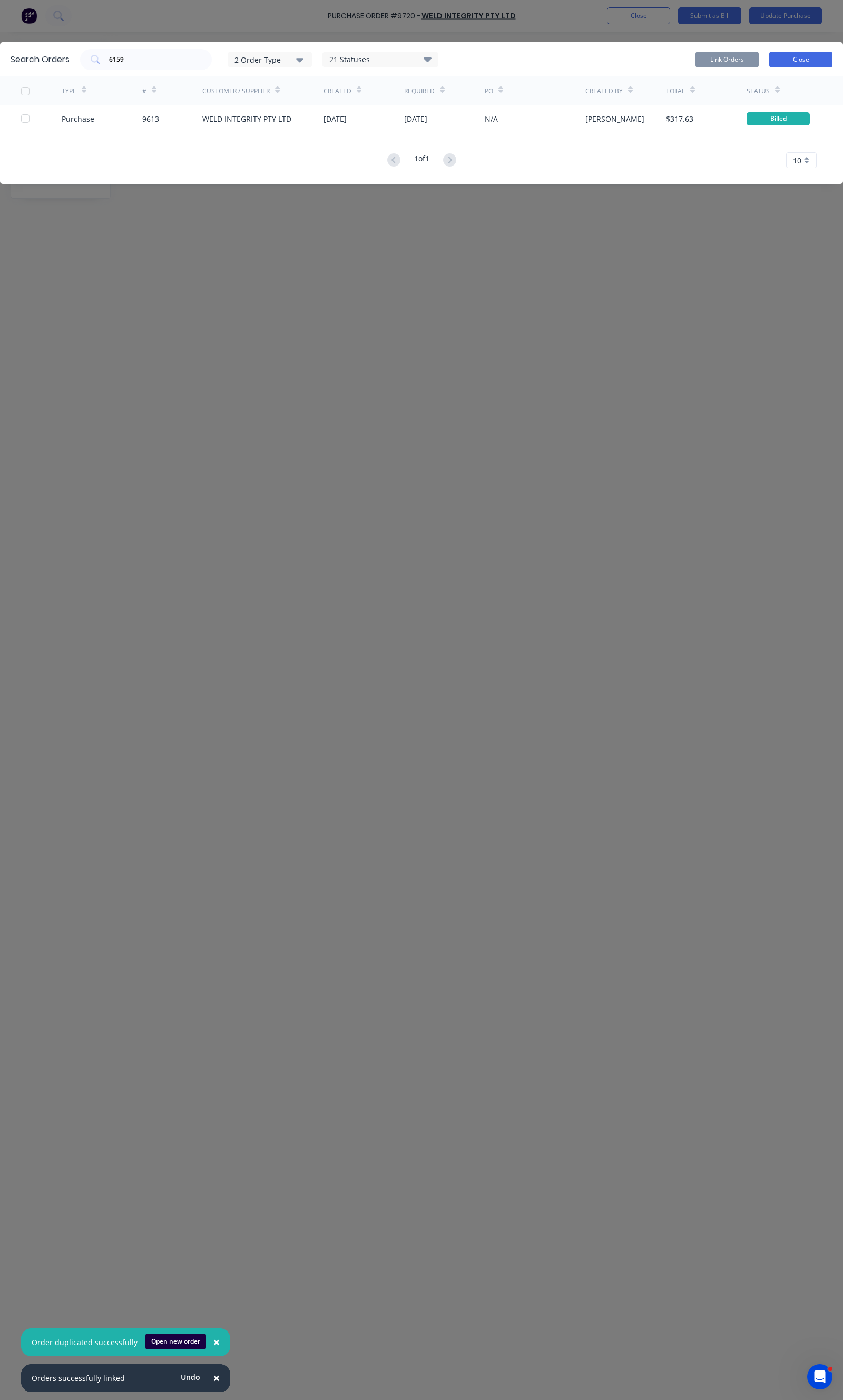
click at [805, 59] on button "Close" at bounding box center [801, 59] width 63 height 16
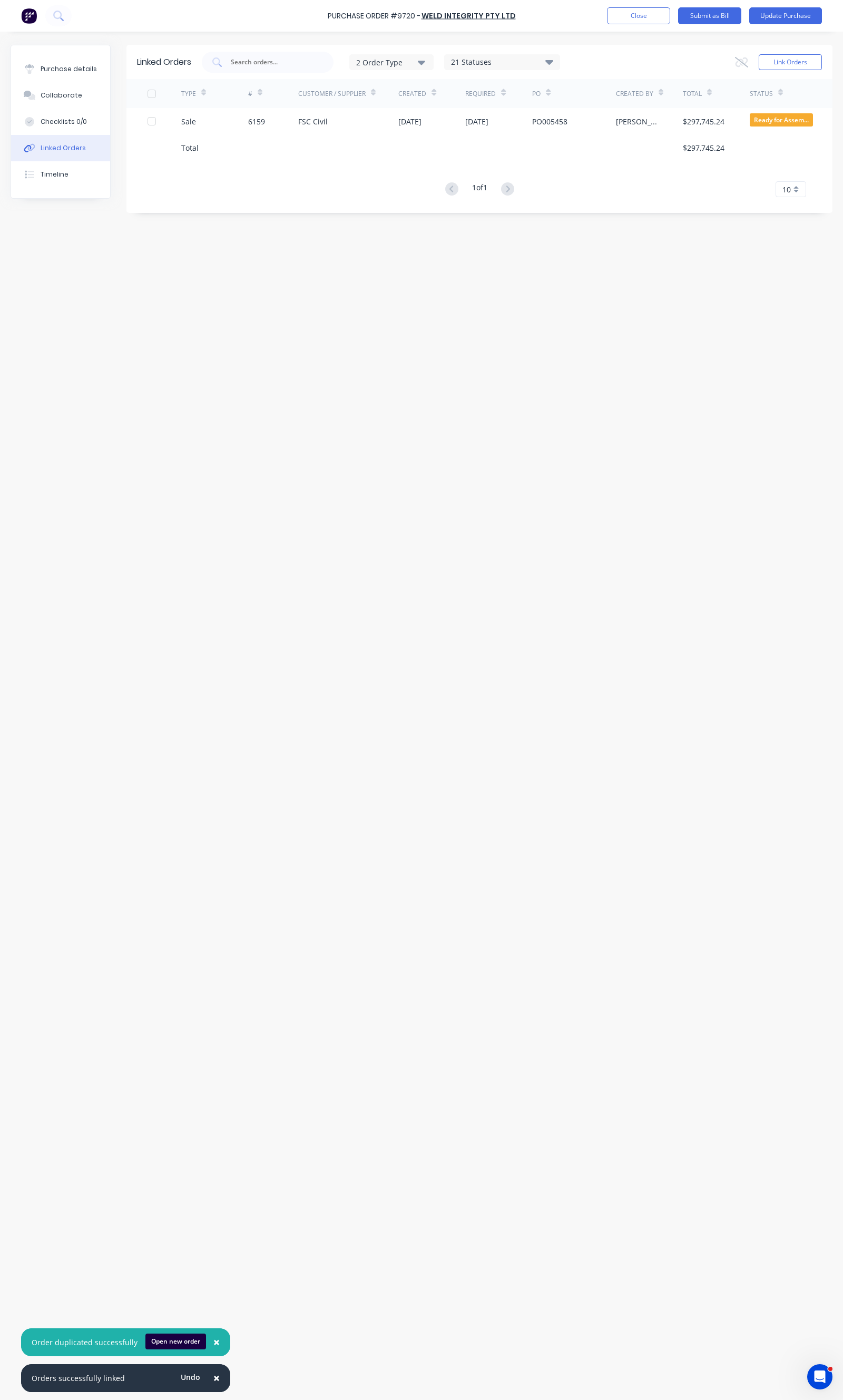
click at [481, 276] on div "Linked Orders 2 Order Type 21 Statuses Sales Order Status All Archived Draft Qu…" at bounding box center [421, 713] width 822 height 1337
click at [83, 70] on div "Purchase details" at bounding box center [69, 69] width 56 height 9
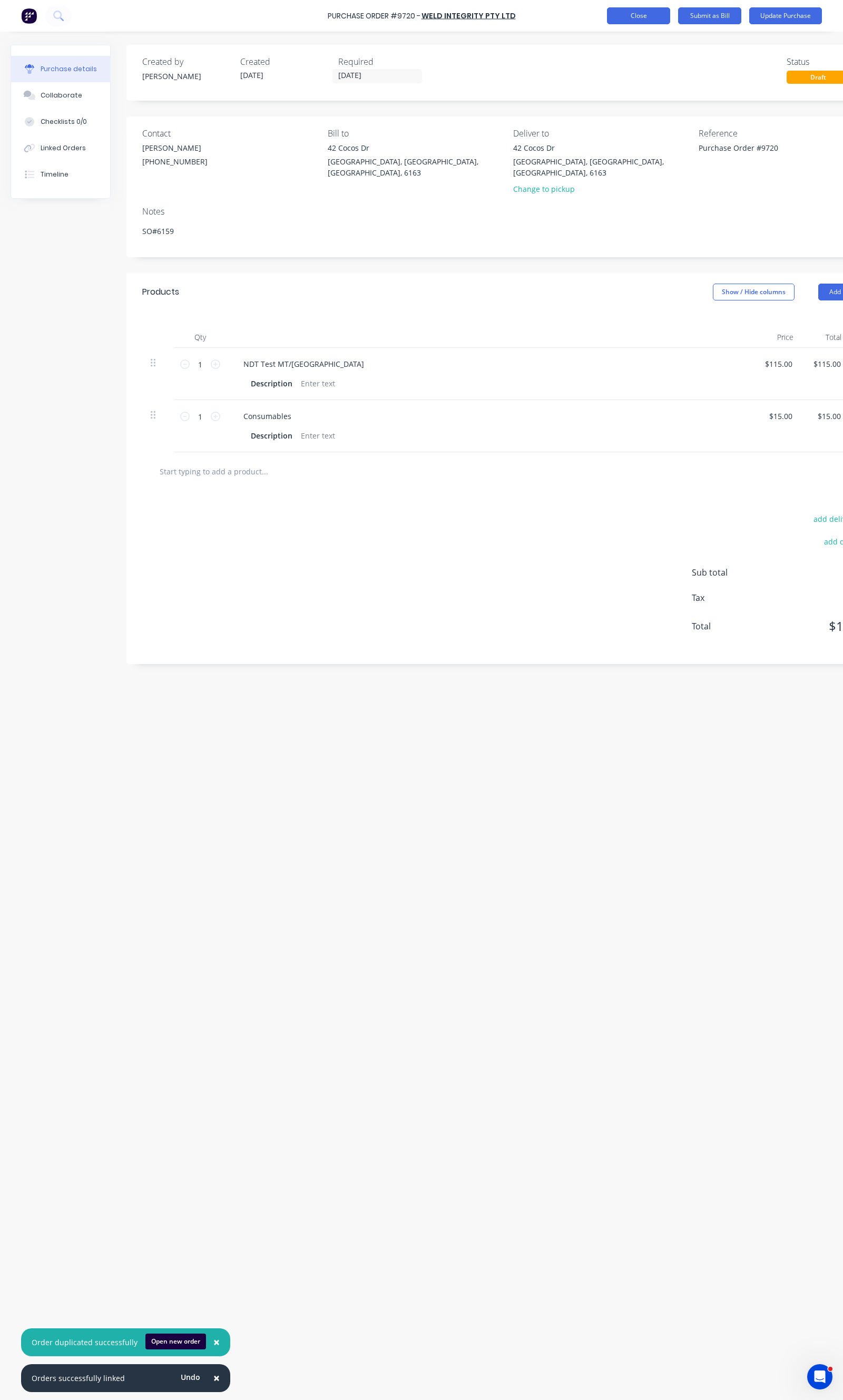
click at [638, 12] on button "Close" at bounding box center [639, 16] width 63 height 17
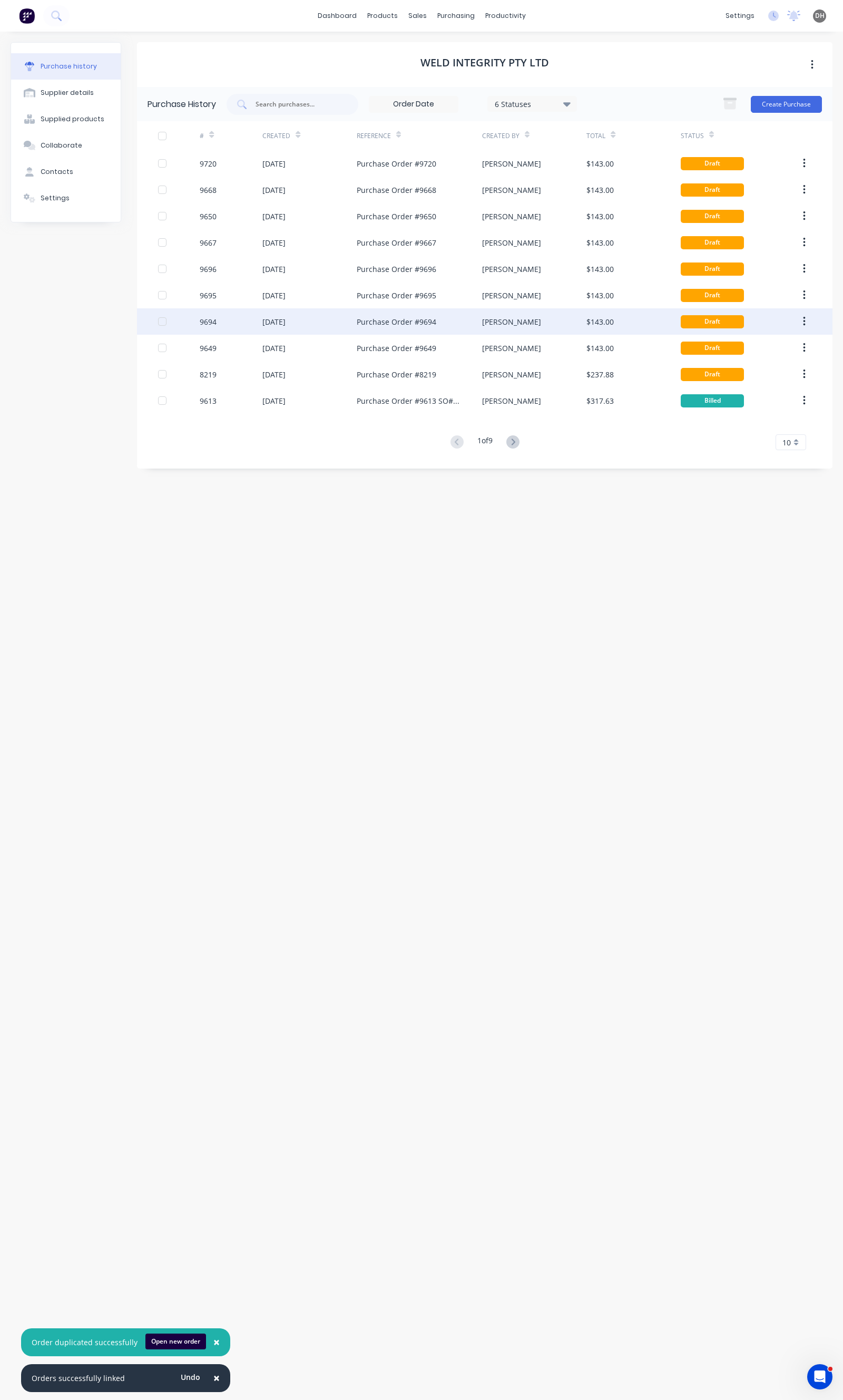
click at [238, 333] on div "9694" at bounding box center [231, 321] width 63 height 26
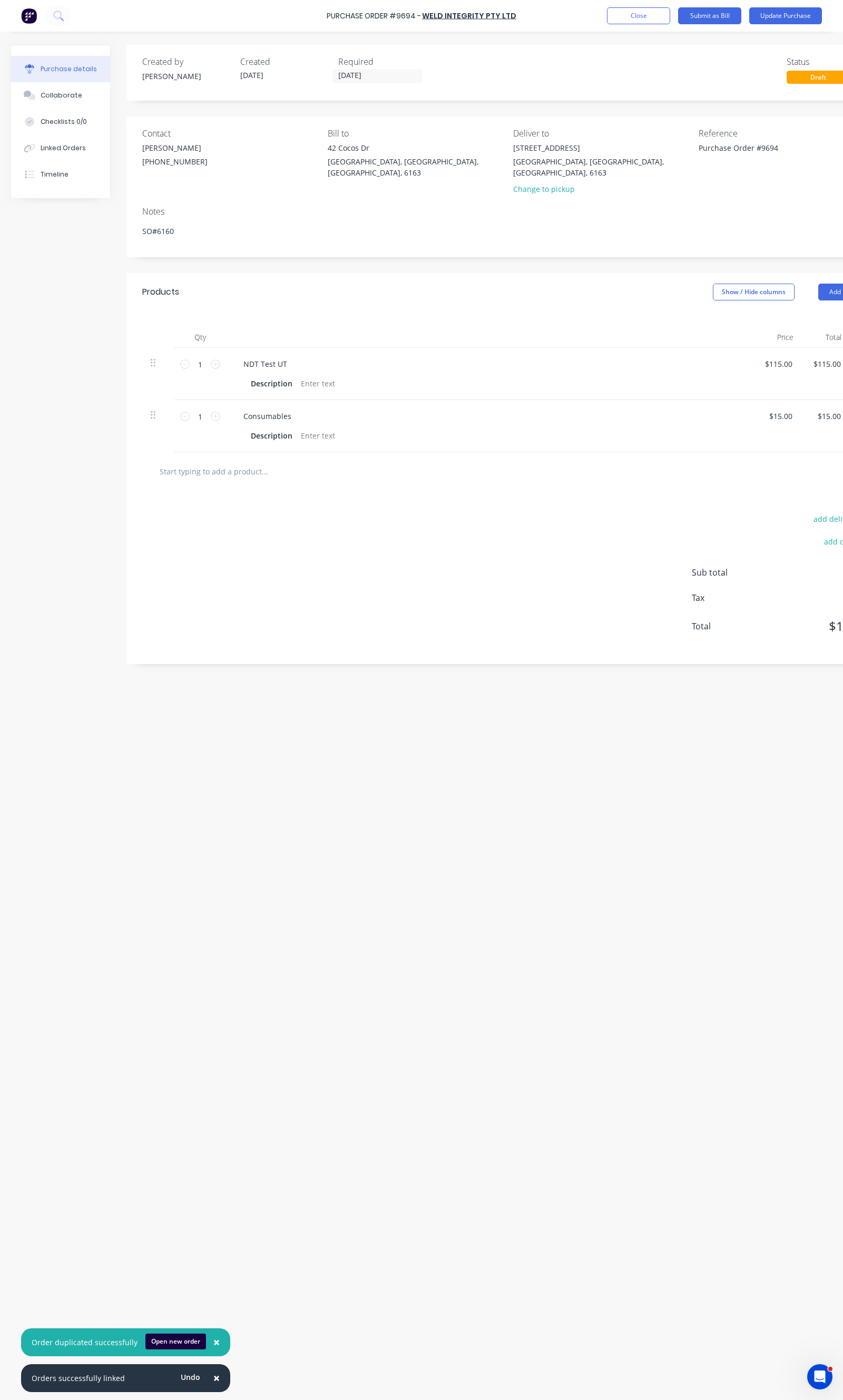
click at [620, 97] on div "Created by Daniel Created 22/09/25 Required 25/09/25 Status Draft" at bounding box center [509, 72] width 765 height 56
click at [630, 17] on button "Close" at bounding box center [639, 16] width 63 height 17
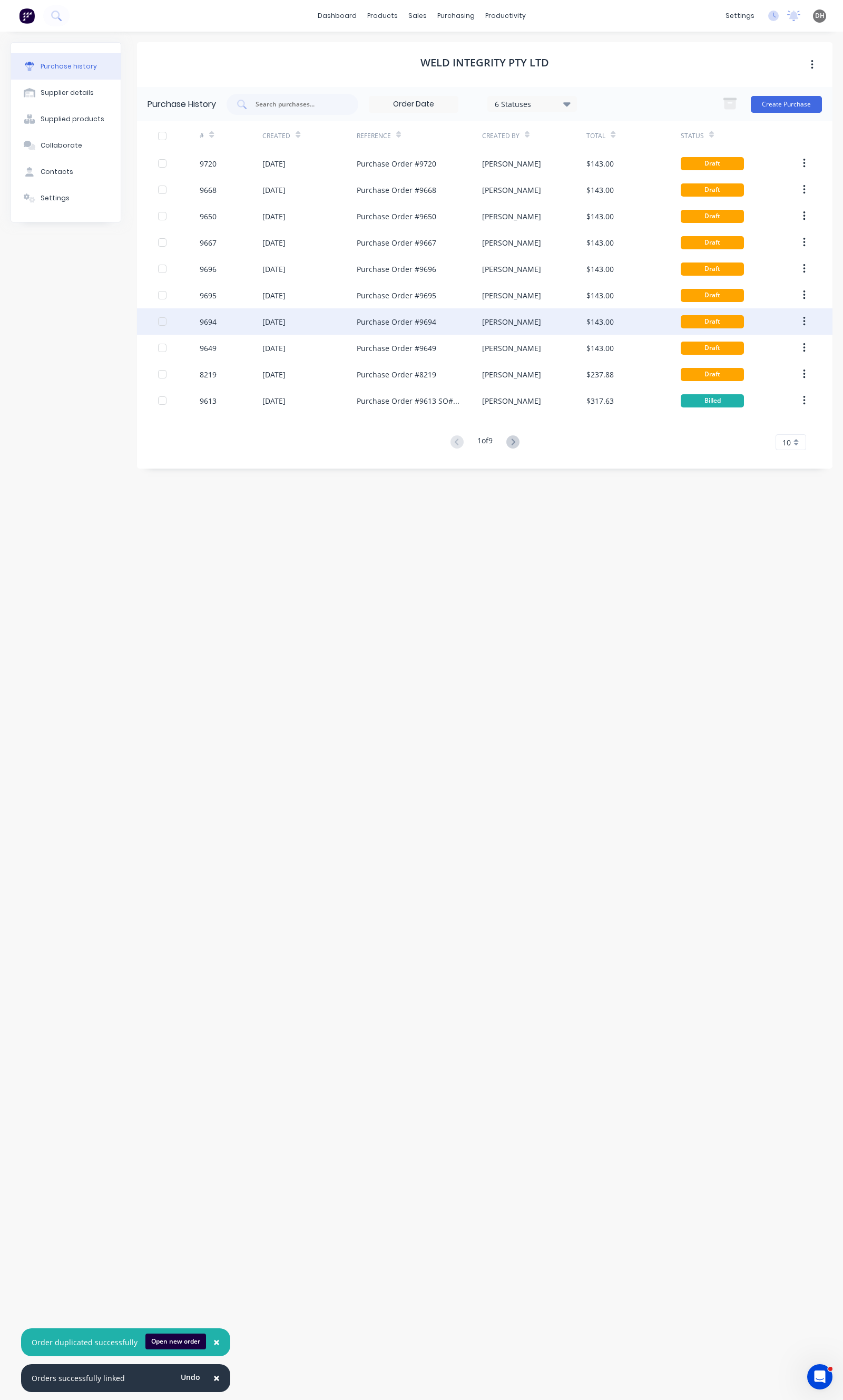
click at [808, 323] on button "button" at bounding box center [804, 321] width 25 height 19
click at [787, 370] on div "Duplicate" at bounding box center [767, 370] width 81 height 15
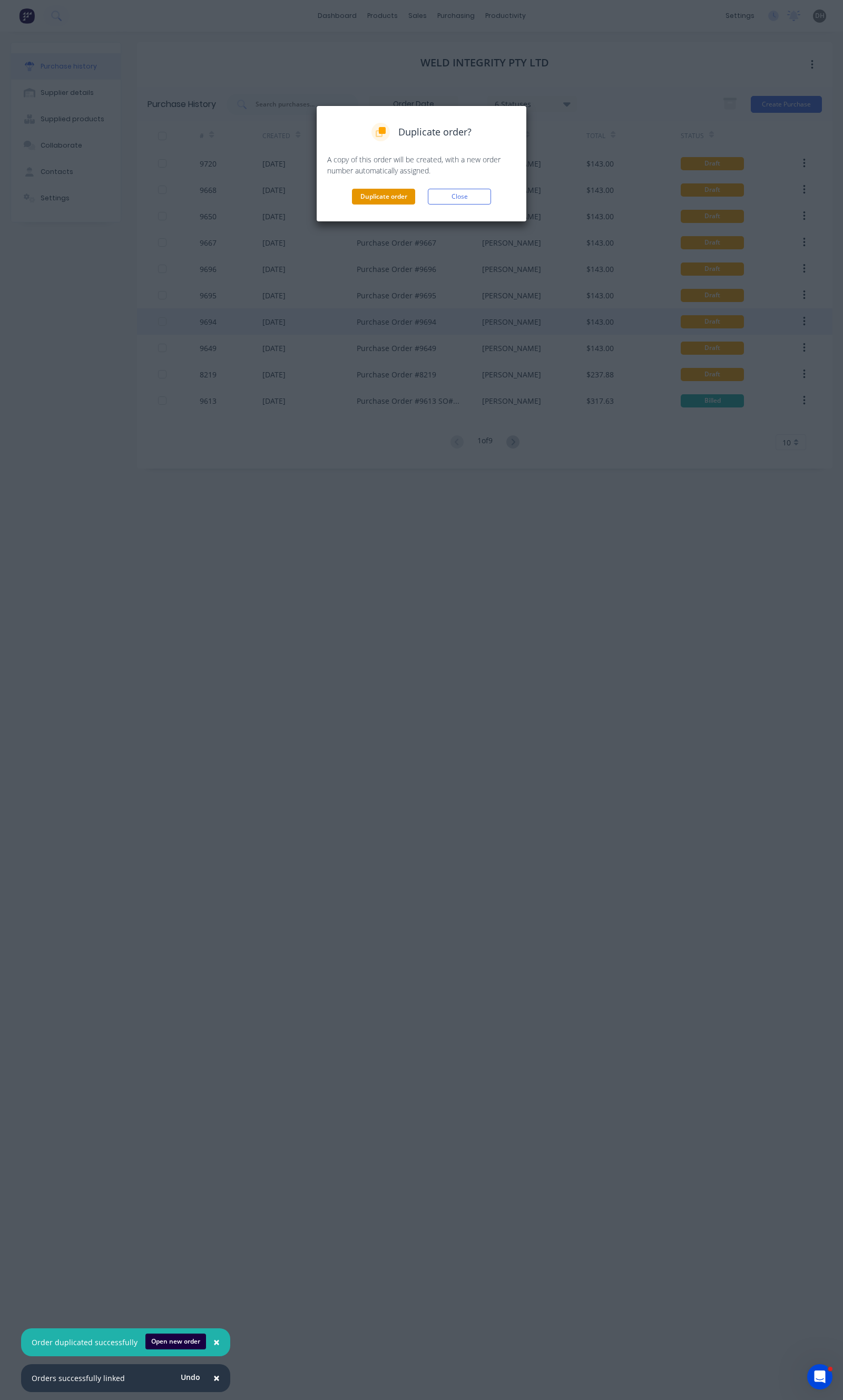
click at [362, 195] on button "Duplicate order" at bounding box center [384, 196] width 63 height 16
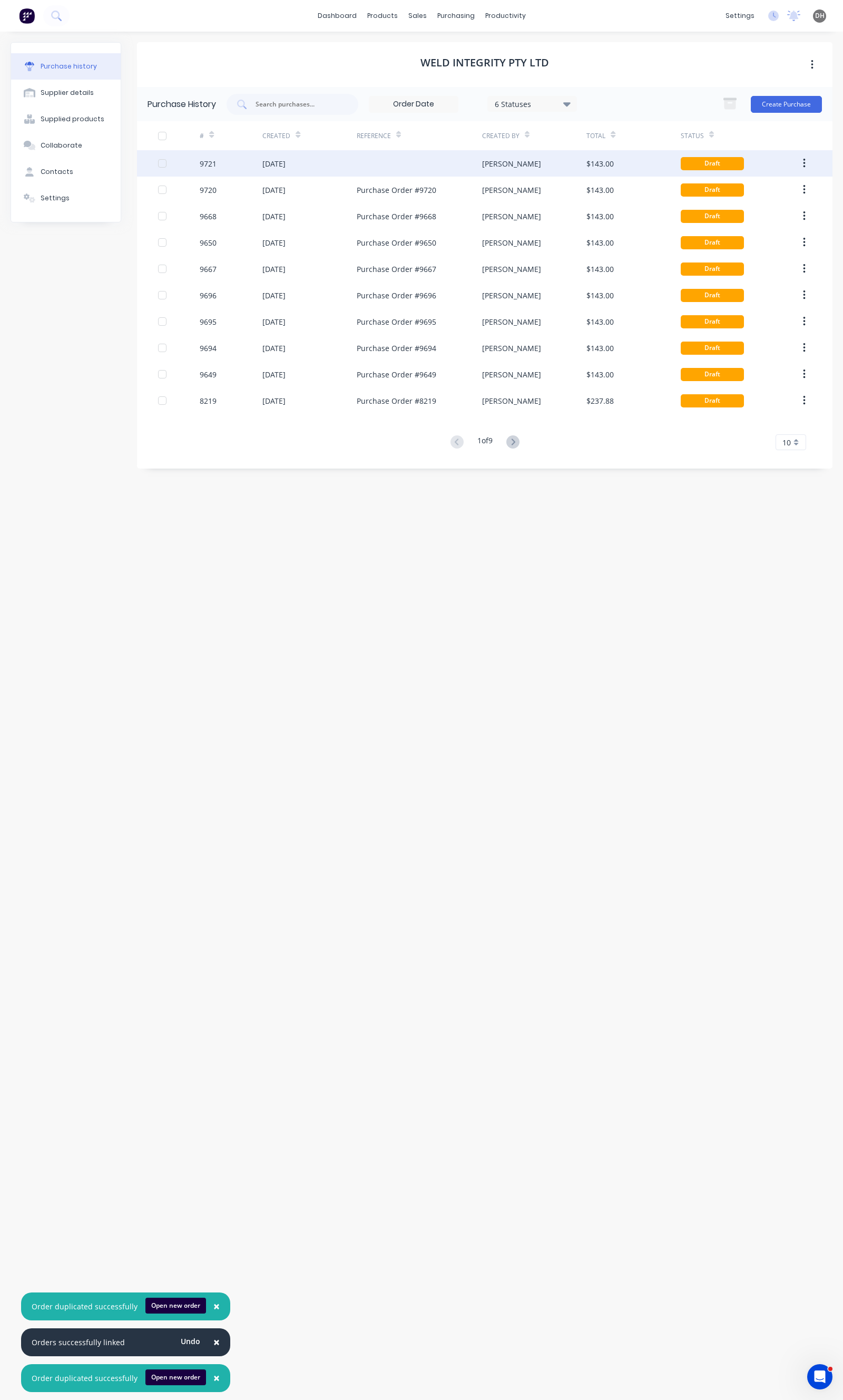
click at [287, 156] on div "26 Sep 2025" at bounding box center [310, 163] width 95 height 26
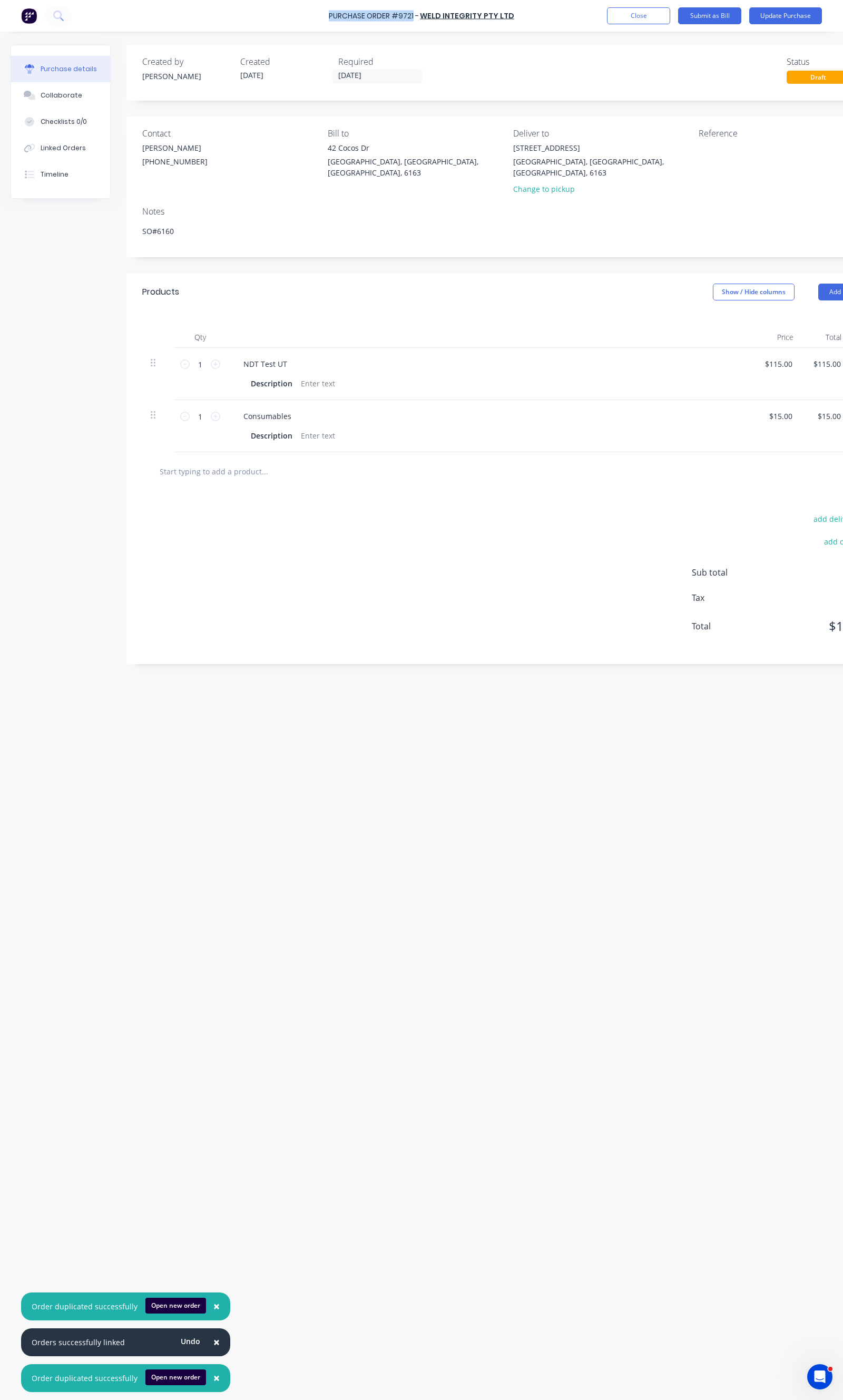
drag, startPoint x: 417, startPoint y: 17, endPoint x: 323, endPoint y: 17, distance: 94.0
click at [323, 17] on div "Purchase Order #9721 - WELD INTEGRITY PTY LTD Add product Close Submit as Bill …" at bounding box center [421, 16] width 843 height 32
copy div "Purchase Order #9721"
click at [730, 159] on textarea at bounding box center [765, 154] width 132 height 23
paste textarea "Purchase Order #9721"
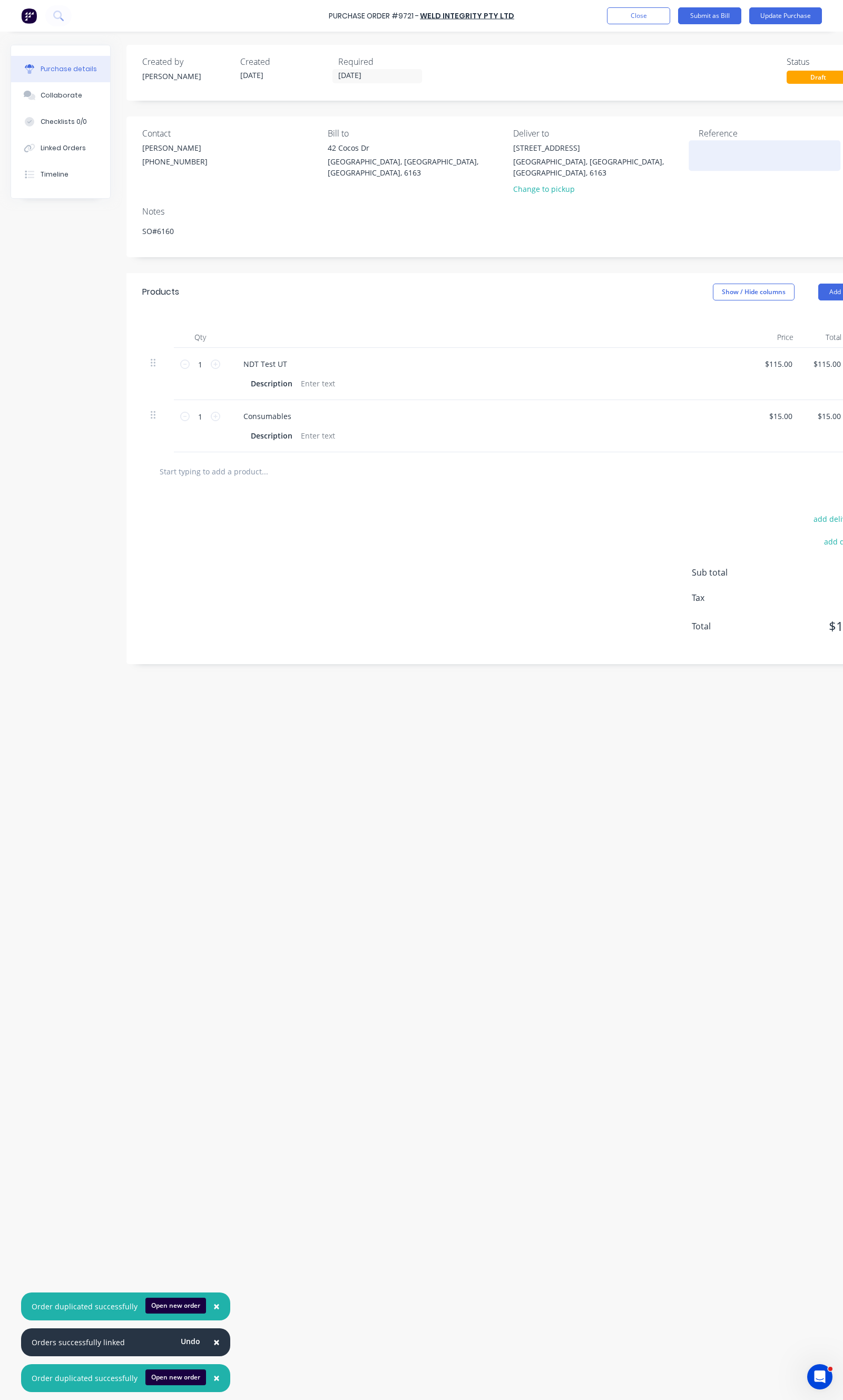
type textarea "x"
type textarea "Purchase Order #9721"
type textarea "x"
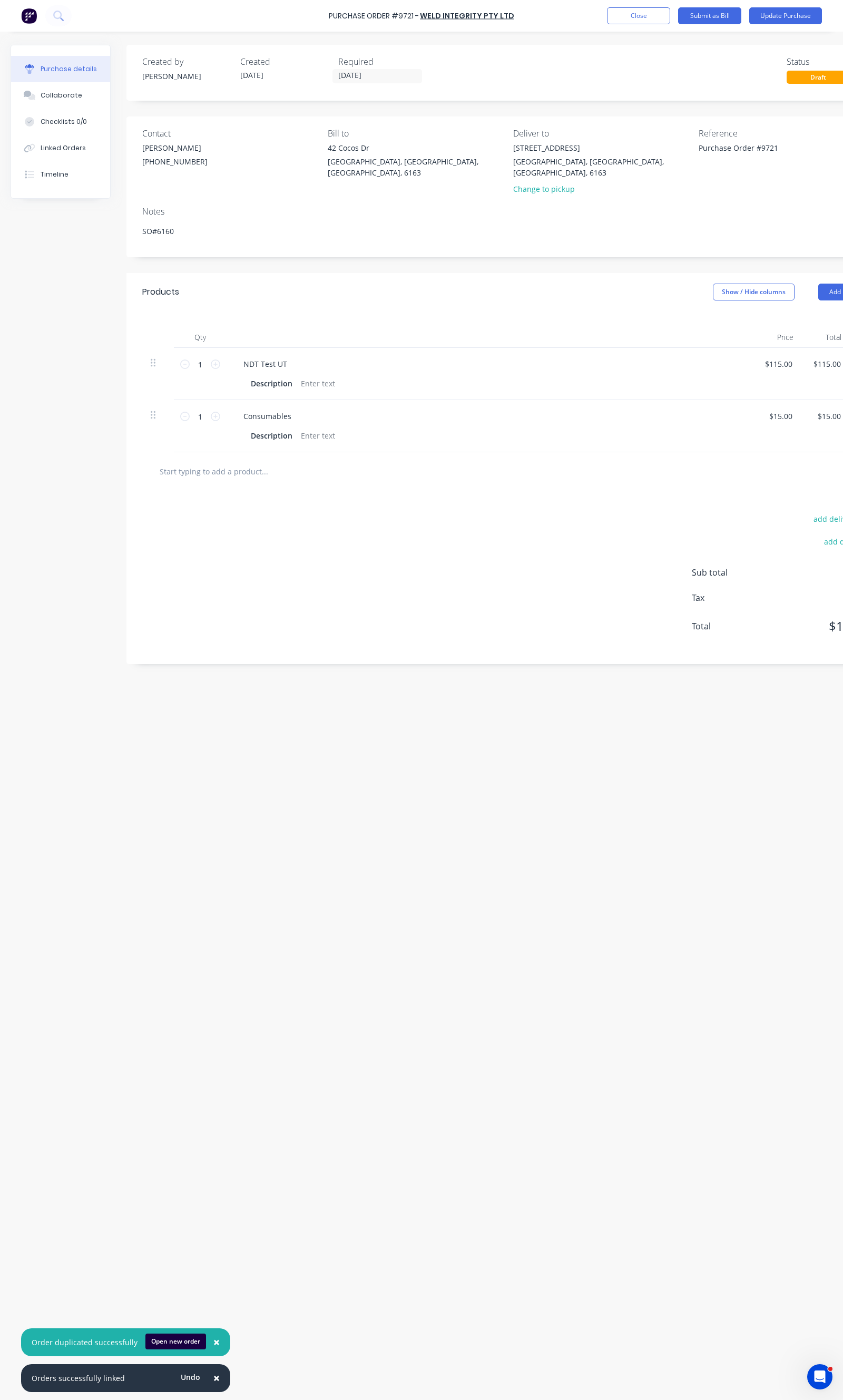
type textarea "Purchase Order #9721"
type textarea "x"
type textarea "Purchase Order #9721"
click at [466, 504] on div "add delivery fee add discount Sub total $130.00 Tax $13.00 Total $143.00" at bounding box center [509, 577] width 765 height 173
type textarea "x"
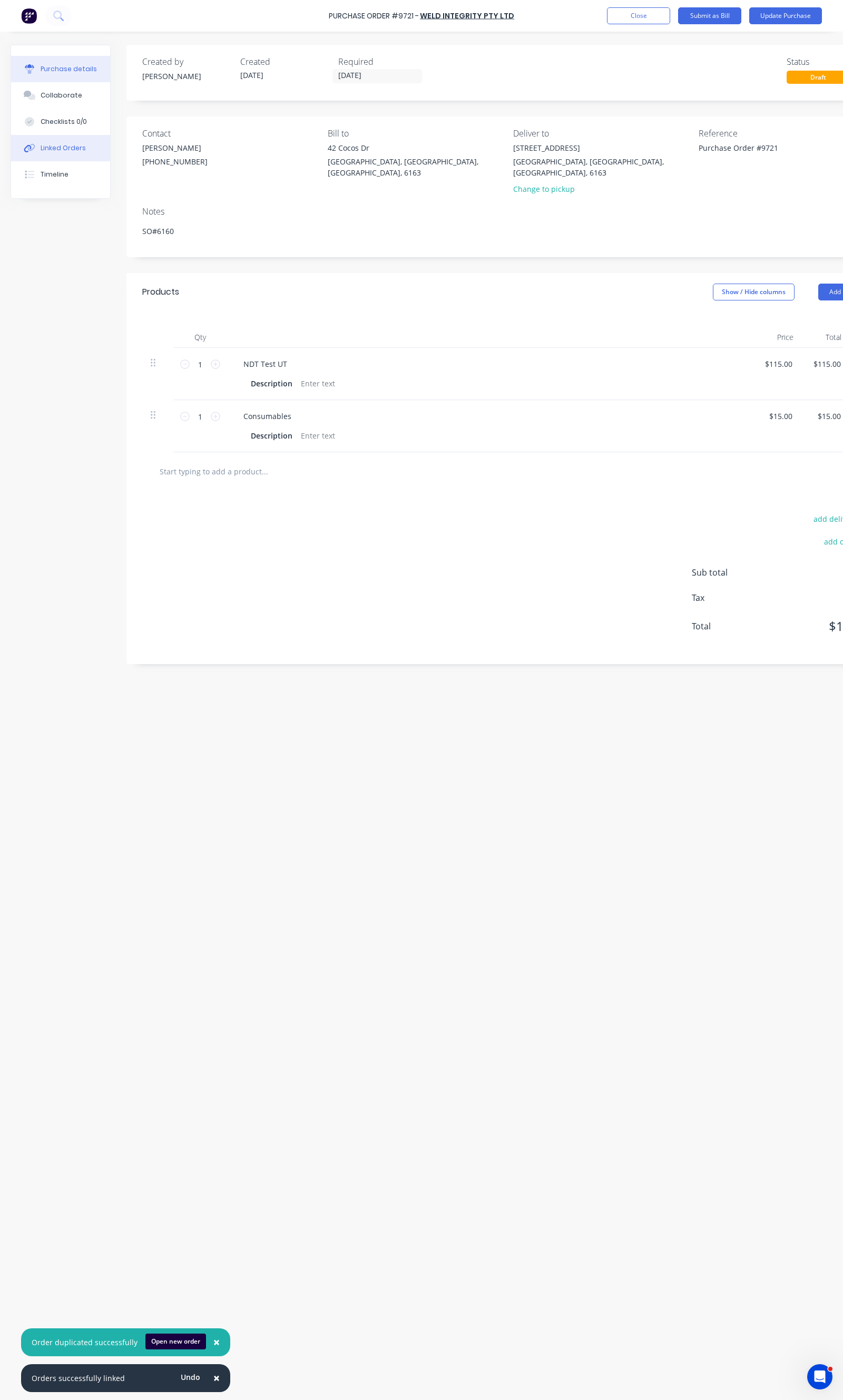
click at [54, 141] on button "Linked Orders" at bounding box center [61, 148] width 99 height 26
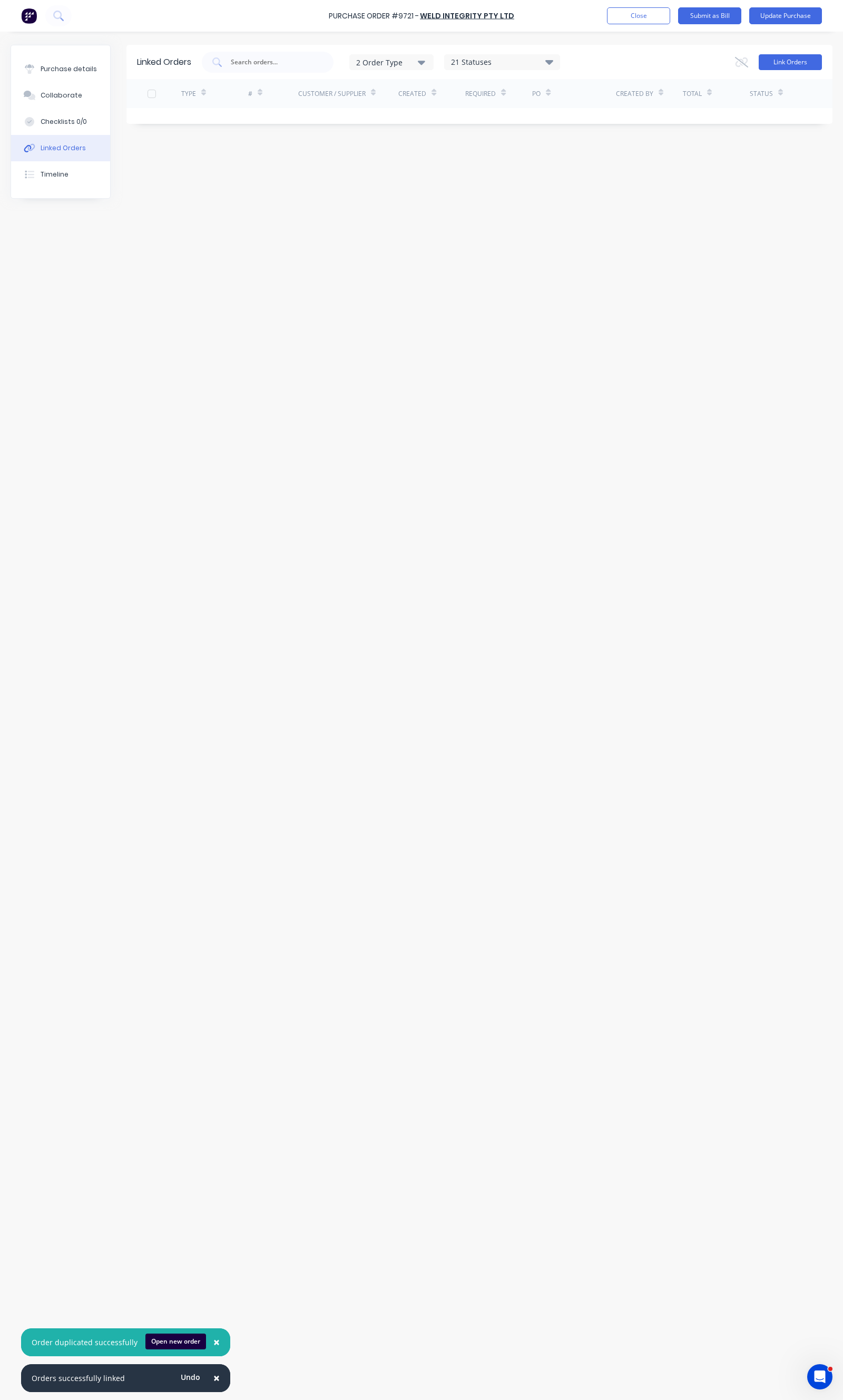
click at [777, 69] on button "Link Orders" at bounding box center [791, 62] width 63 height 16
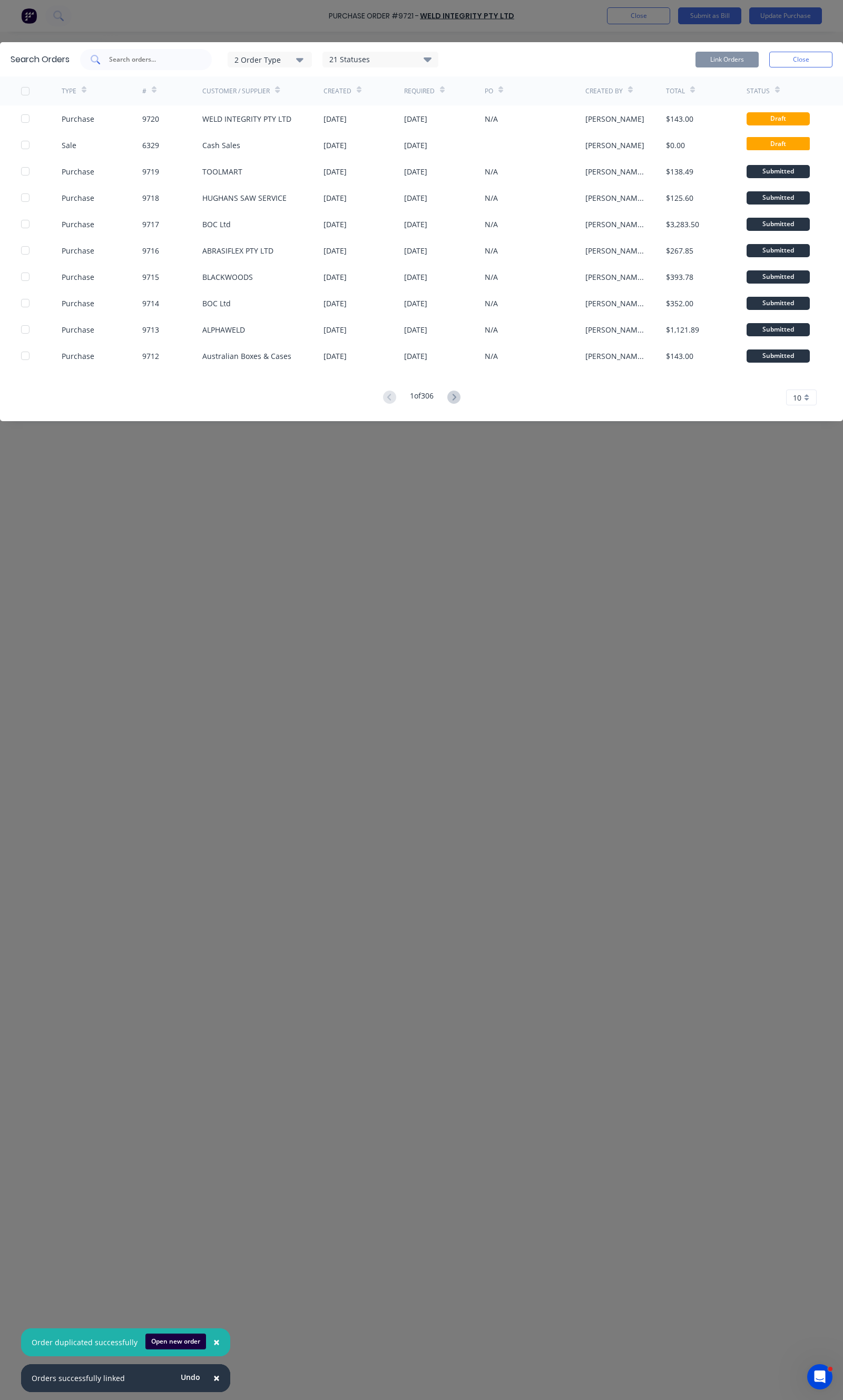
click at [170, 59] on input "text" at bounding box center [152, 59] width 88 height 11
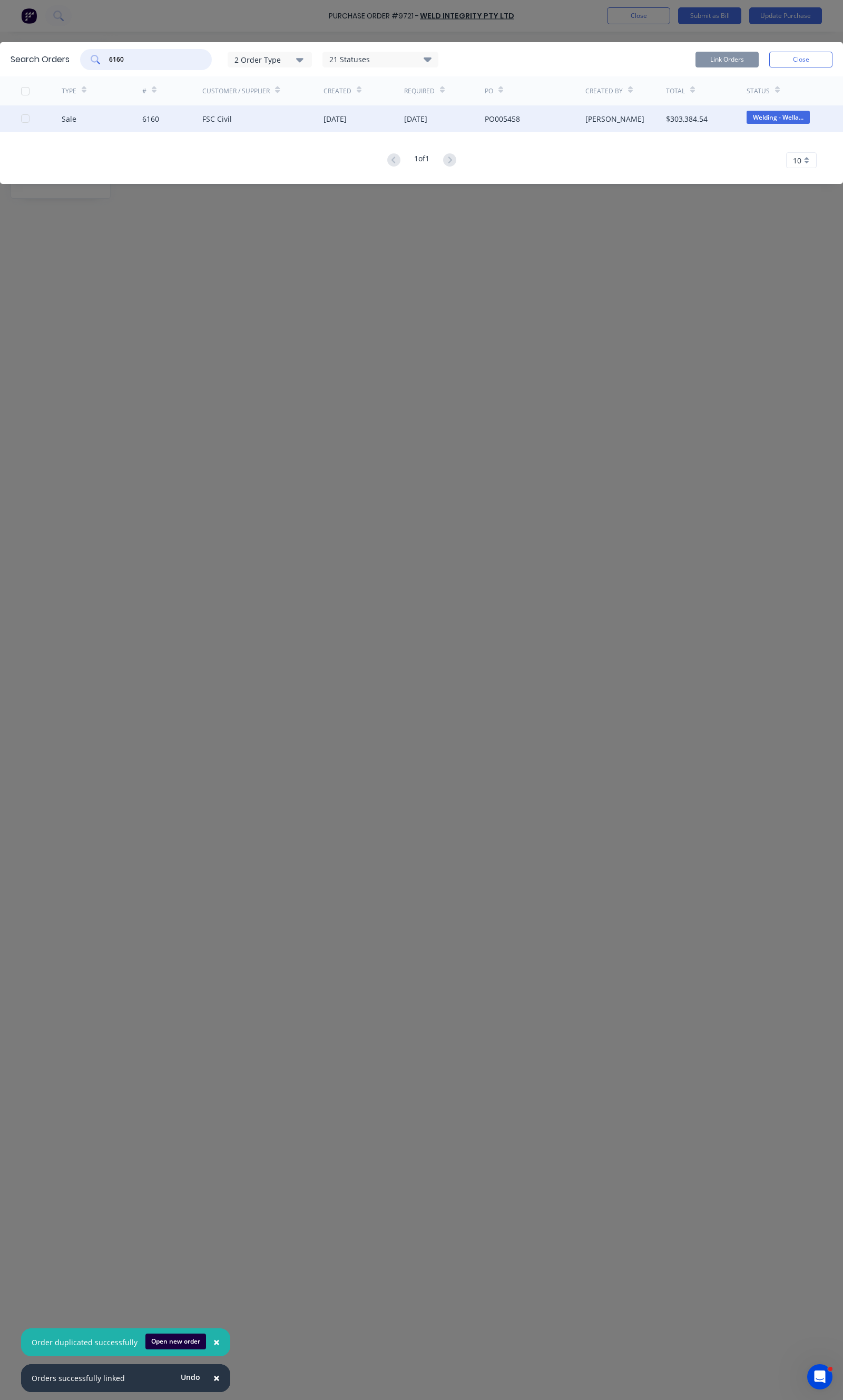
type input "6160"
click at [172, 107] on div "6160" at bounding box center [172, 118] width 61 height 26
click at [544, 118] on div "PO005458" at bounding box center [535, 118] width 100 height 26
click at [26, 120] on div at bounding box center [25, 119] width 21 height 21
click at [708, 65] on button "Link Orders" at bounding box center [727, 59] width 63 height 16
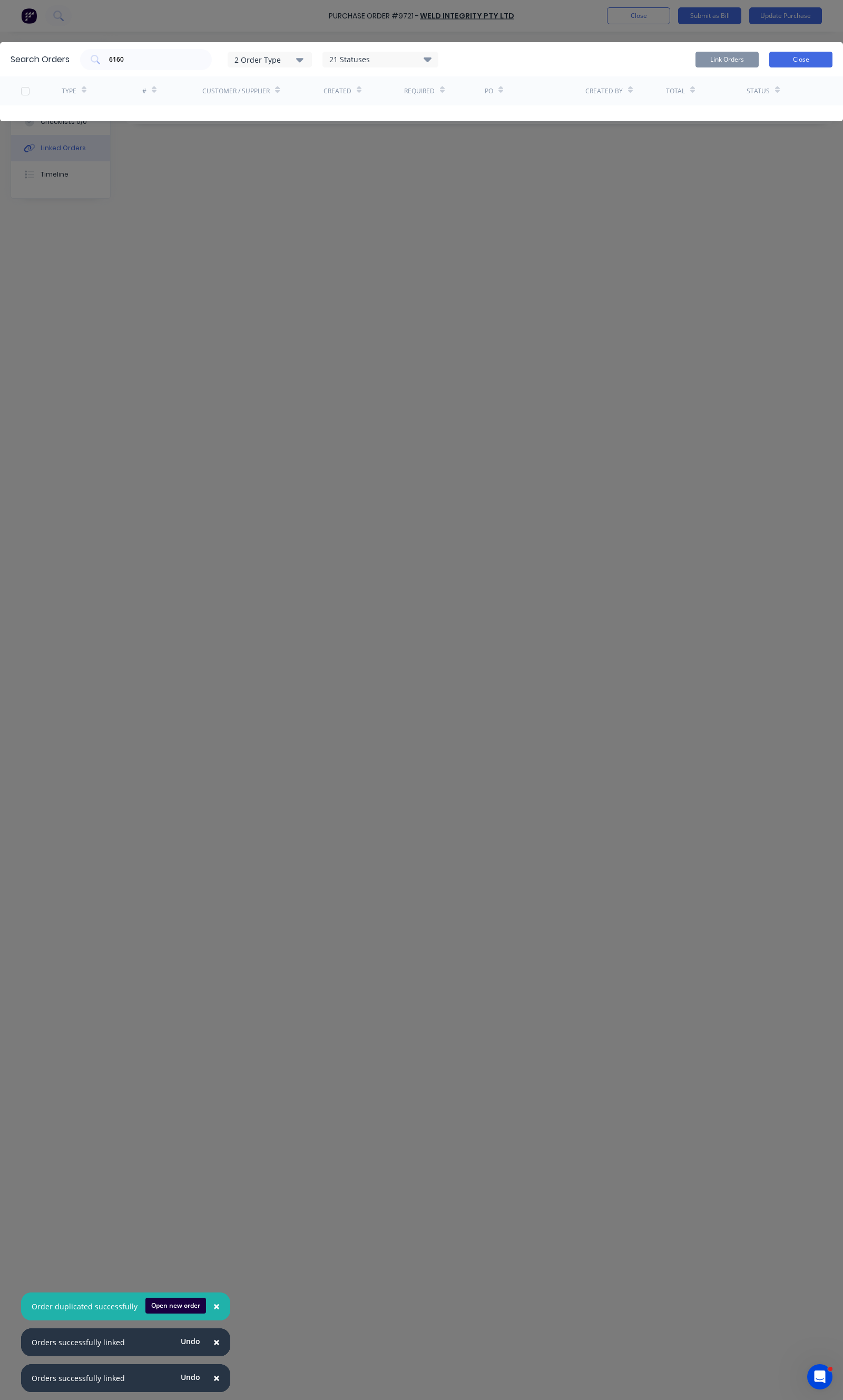
click at [824, 55] on button "Close" at bounding box center [801, 59] width 63 height 16
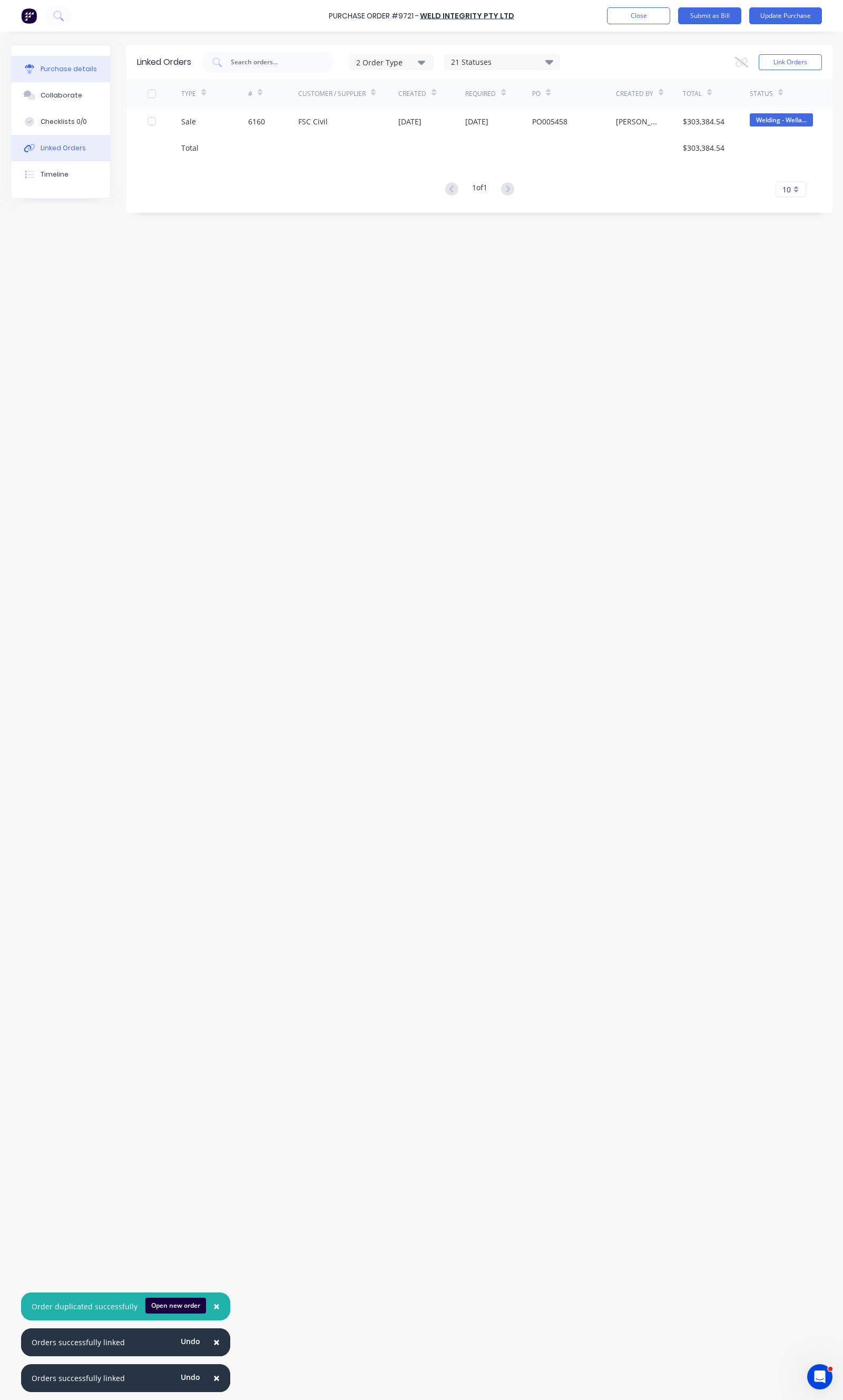
click at [92, 76] on button "Purchase details" at bounding box center [61, 69] width 99 height 26
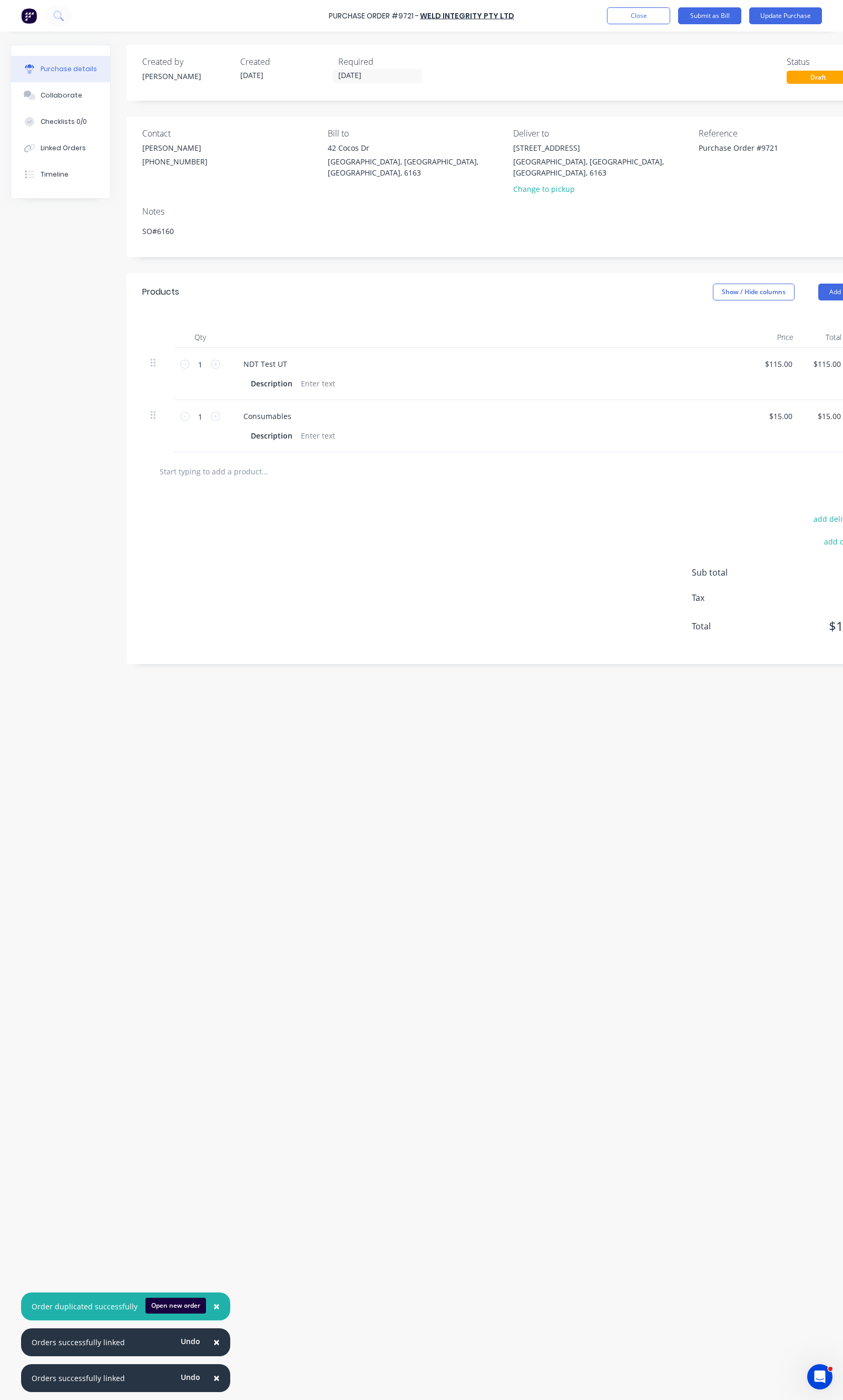
type textarea "x"
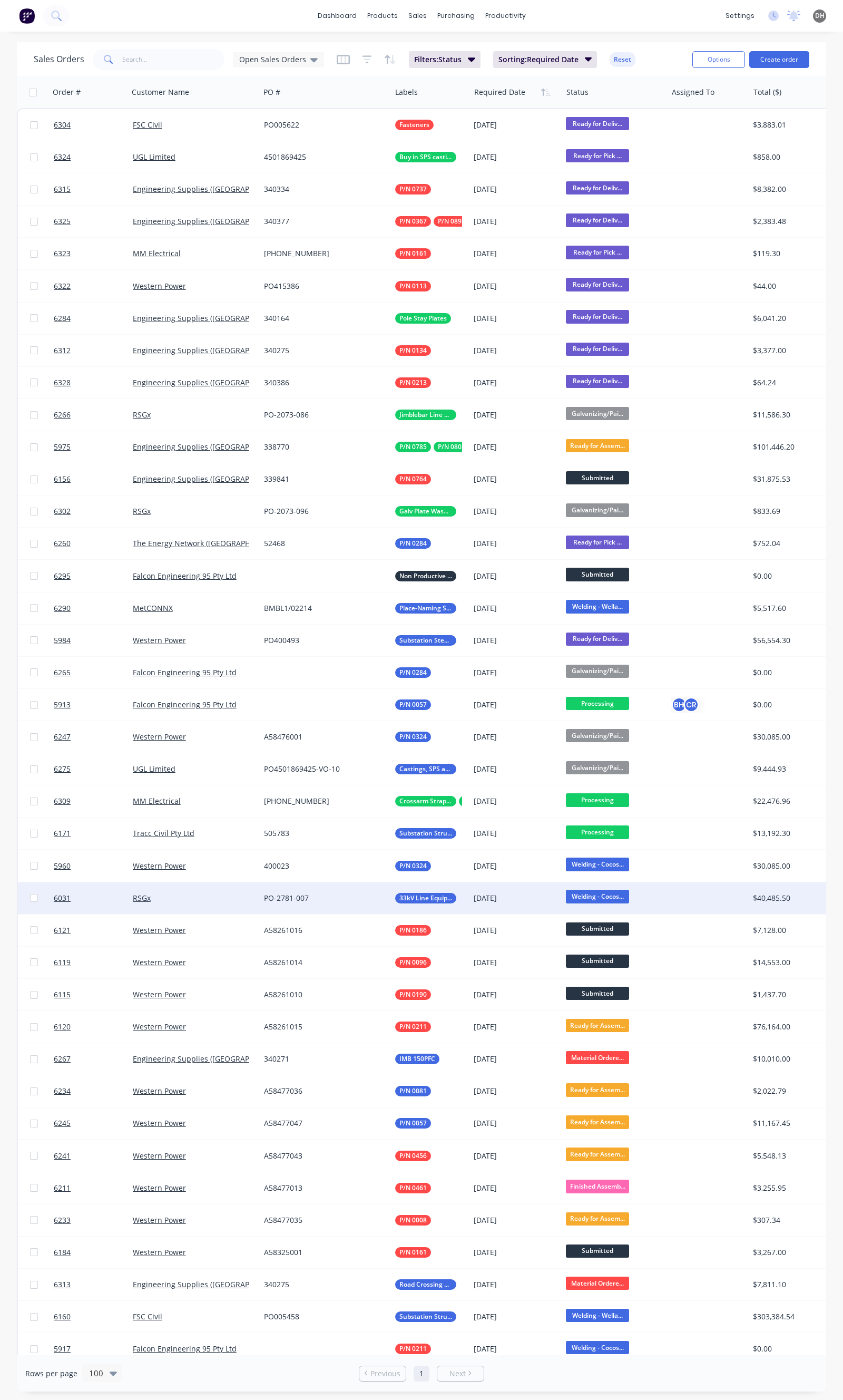
click at [320, 897] on div "PO-2781-007" at bounding box center [322, 898] width 116 height 11
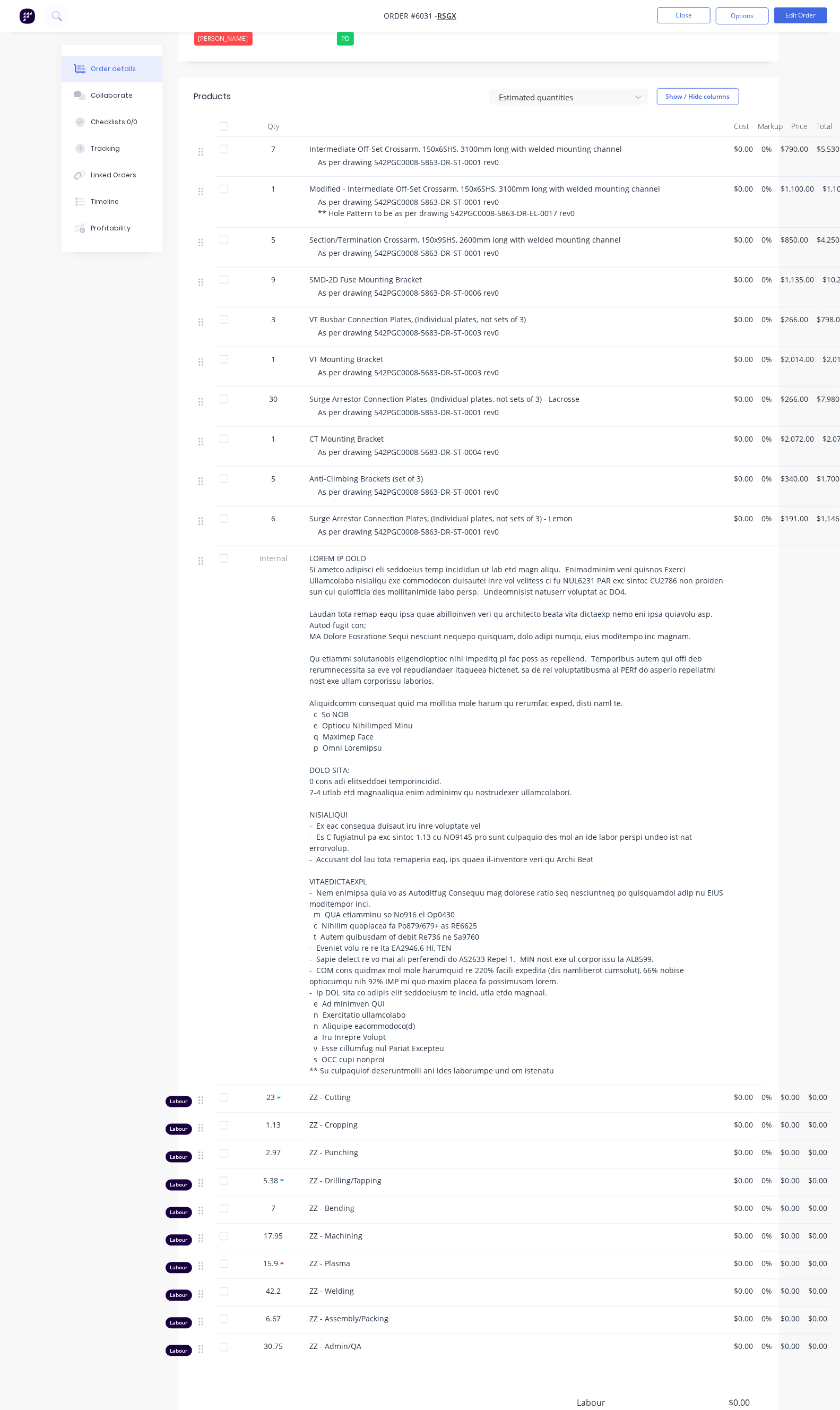
scroll to position [353, 0]
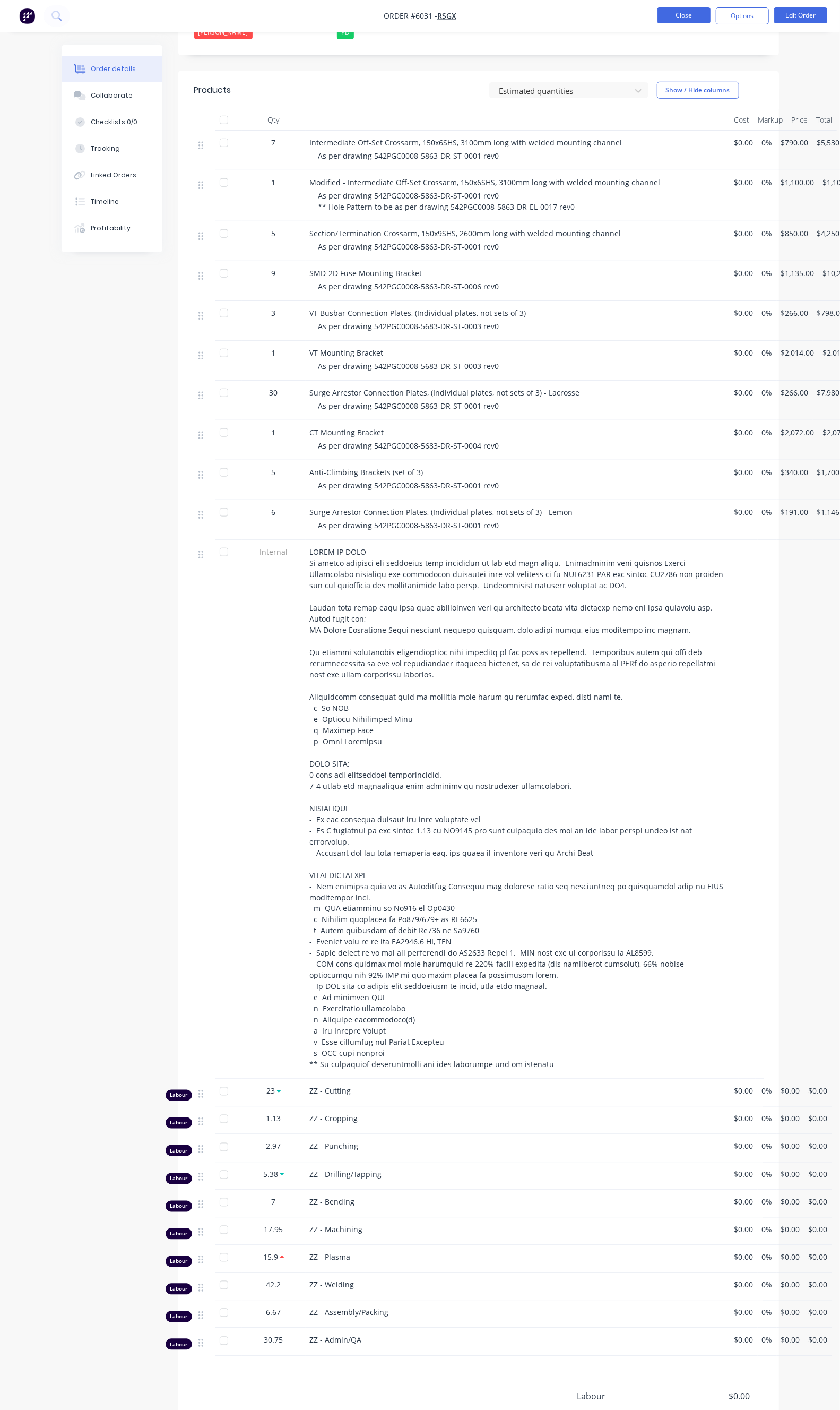
click at [697, 8] on button "Close" at bounding box center [684, 15] width 53 height 16
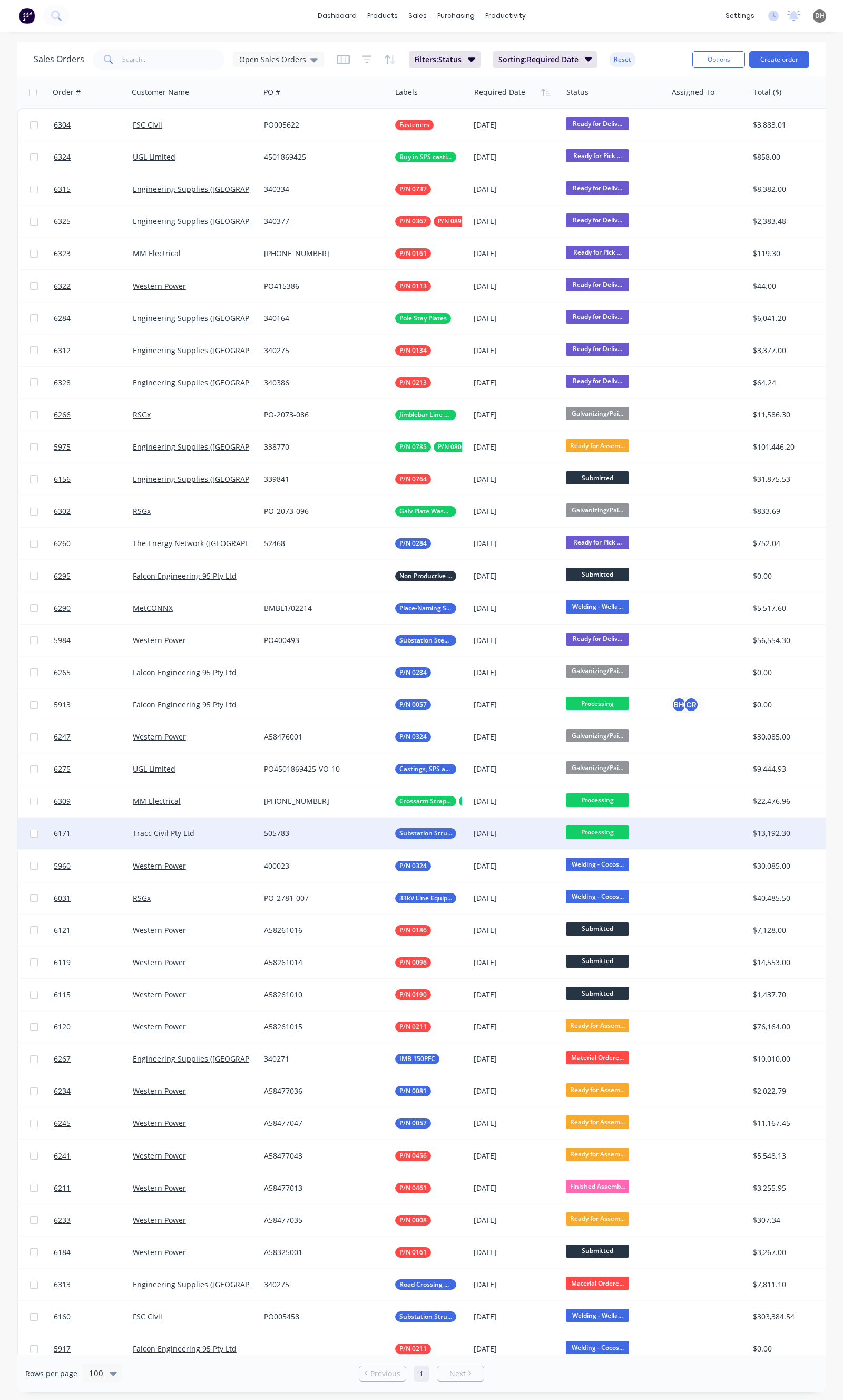
click at [378, 839] on div "505783" at bounding box center [325, 833] width 131 height 32
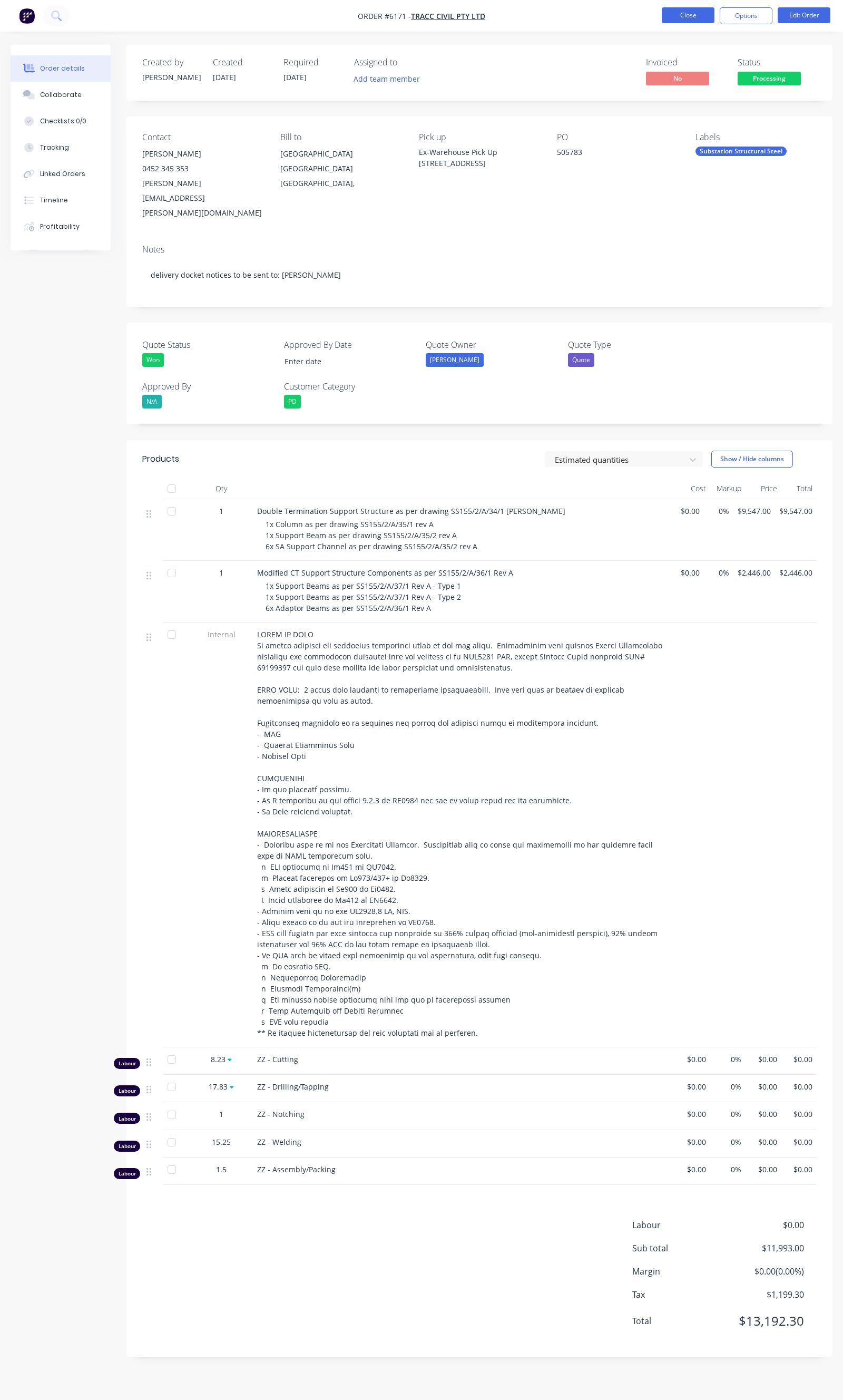
click at [683, 17] on button "Close" at bounding box center [688, 15] width 53 height 16
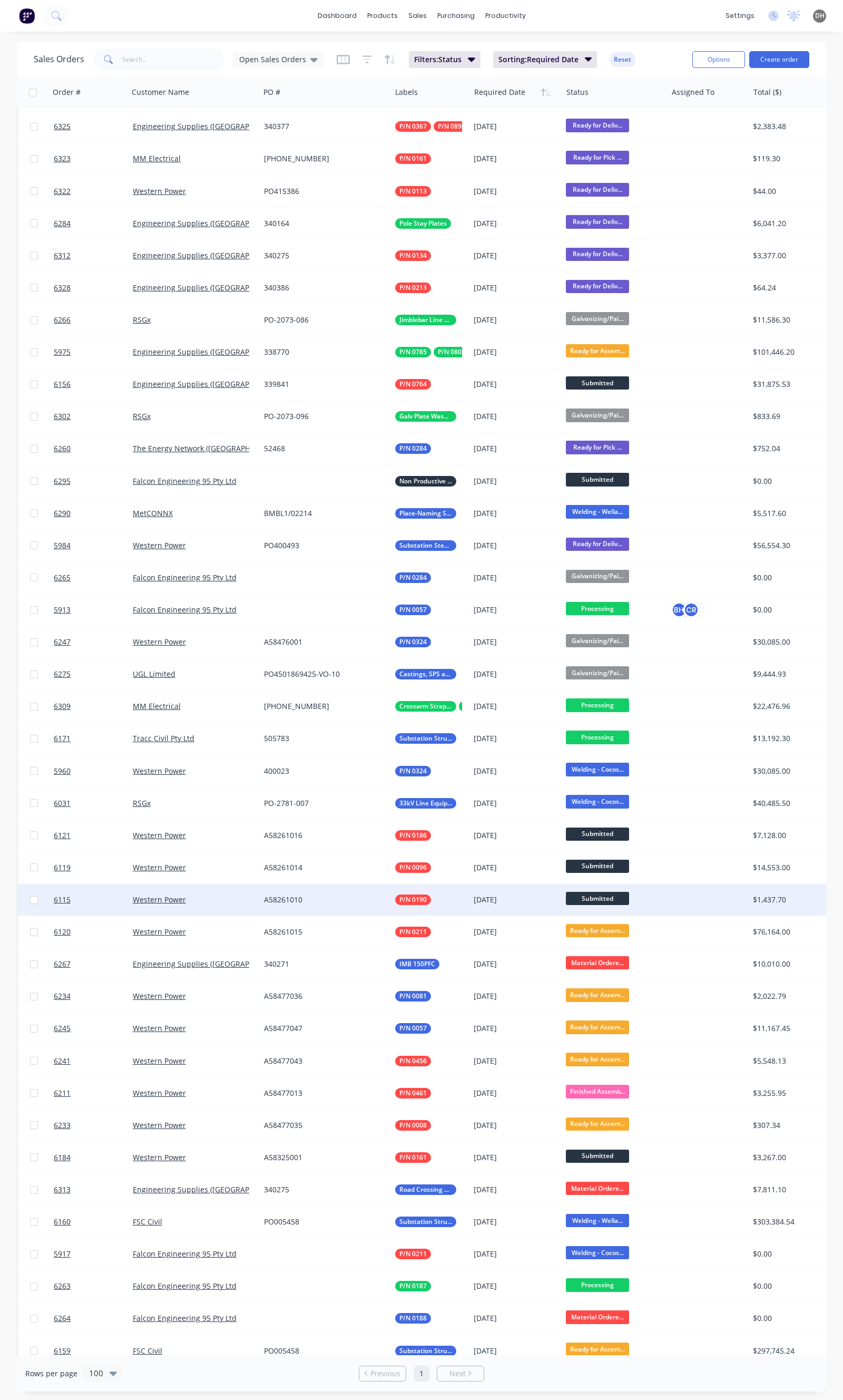
scroll to position [117, 0]
